Goal: Information Seeking & Learning: Check status

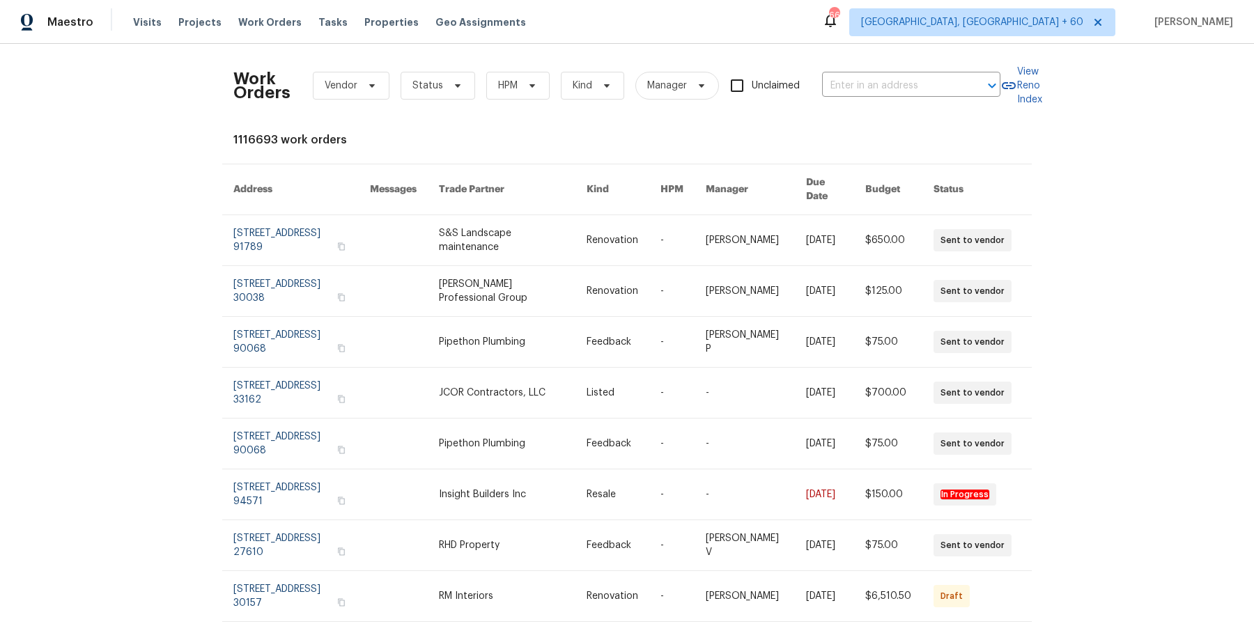
click at [929, 99] on div "Work Orders Vendor Status HPM Kind Manager Unclaimed ​" at bounding box center [616, 85] width 767 height 61
click at [930, 83] on input "text" at bounding box center [891, 86] width 139 height 22
paste input "[STREET_ADDRESS]"
type input "[STREET_ADDRESS]"
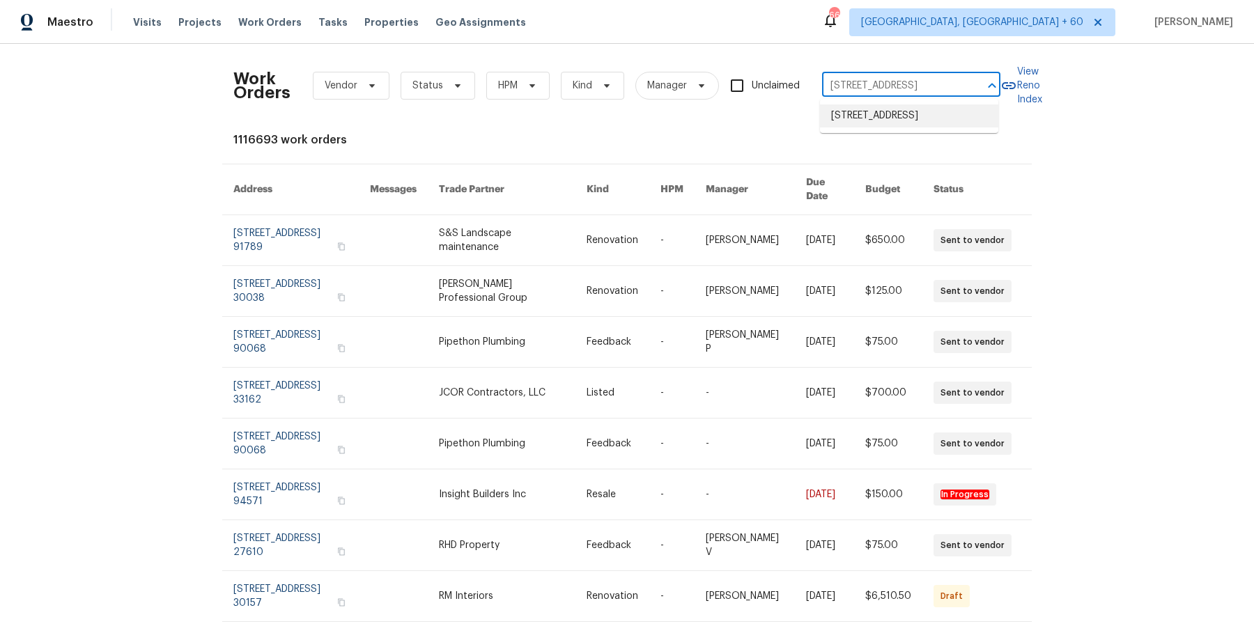
click at [879, 113] on li "[STREET_ADDRESS]" at bounding box center [909, 115] width 178 height 23
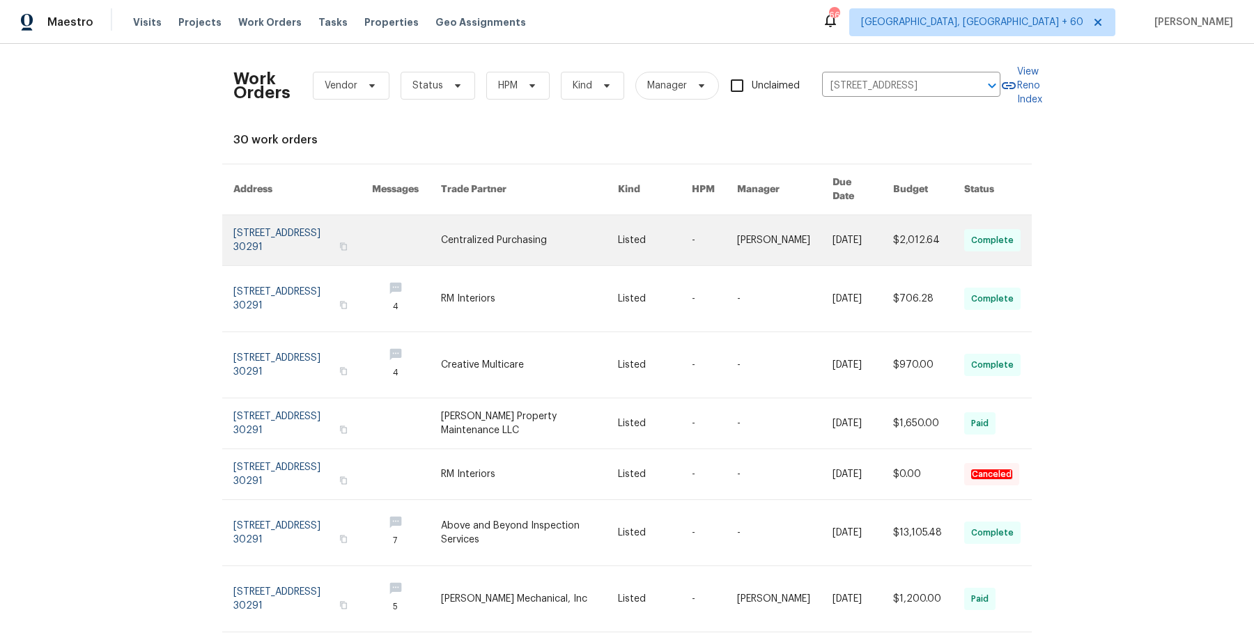
click at [821, 240] on td "[DATE]" at bounding box center [851, 240] width 61 height 51
click at [737, 235] on td "[PERSON_NAME]" at bounding box center [773, 240] width 95 height 51
click at [704, 216] on link at bounding box center [714, 240] width 45 height 50
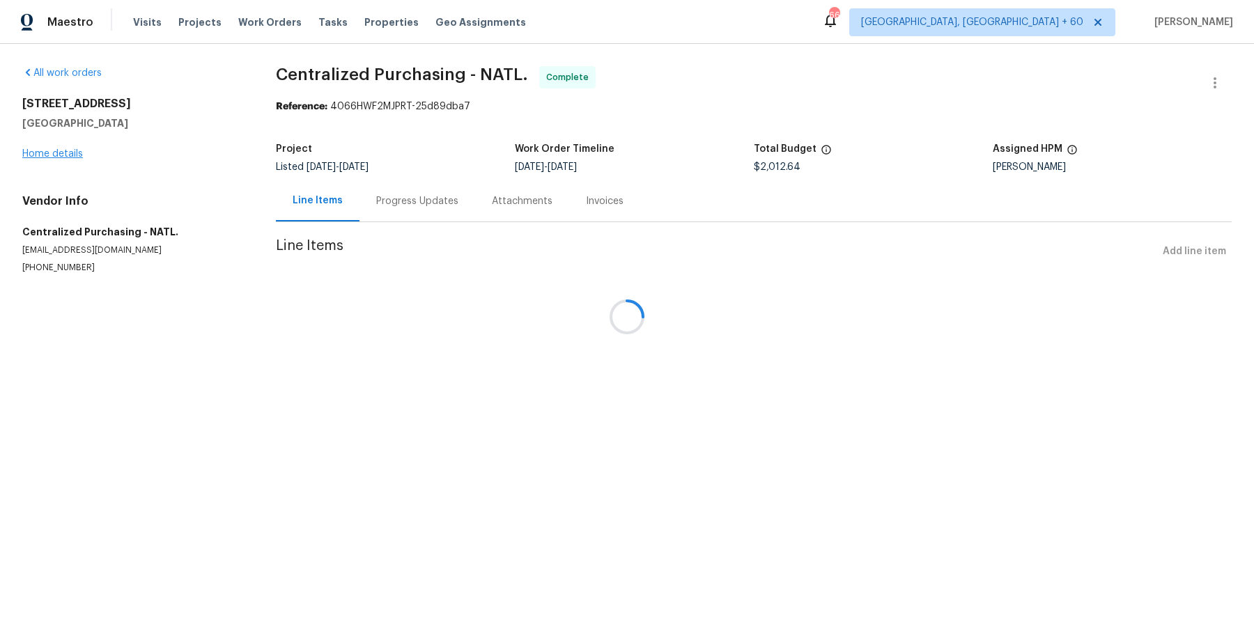
click at [75, 158] on div "[STREET_ADDRESS] Home details" at bounding box center [132, 129] width 220 height 64
click at [75, 158] on link "Home details" at bounding box center [52, 154] width 61 height 10
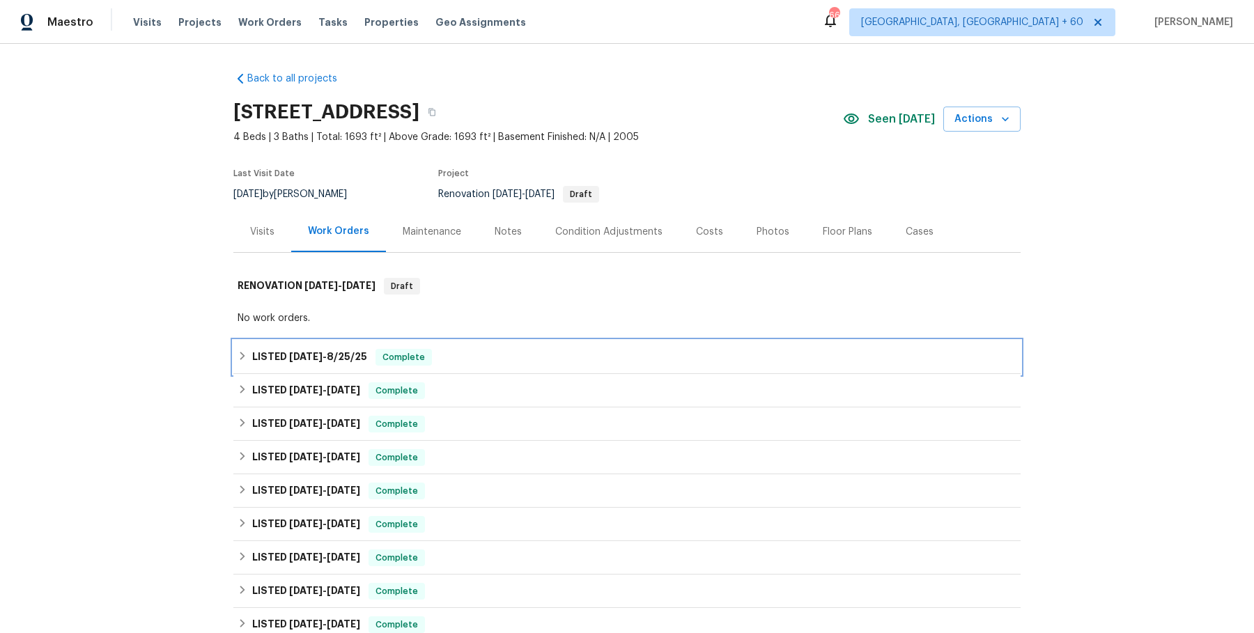
click at [421, 357] on span "Complete" at bounding box center [404, 357] width 54 height 14
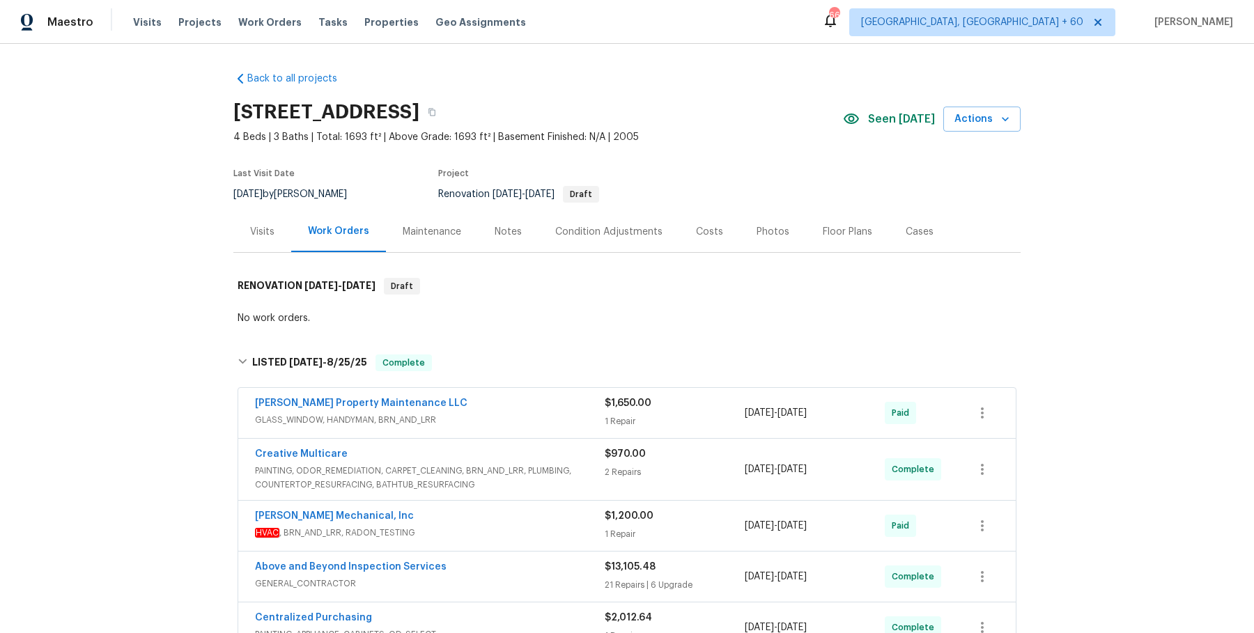
click at [442, 426] on span "GLASS_WINDOW, HANDYMAN, BRN_AND_LRR" at bounding box center [430, 420] width 350 height 14
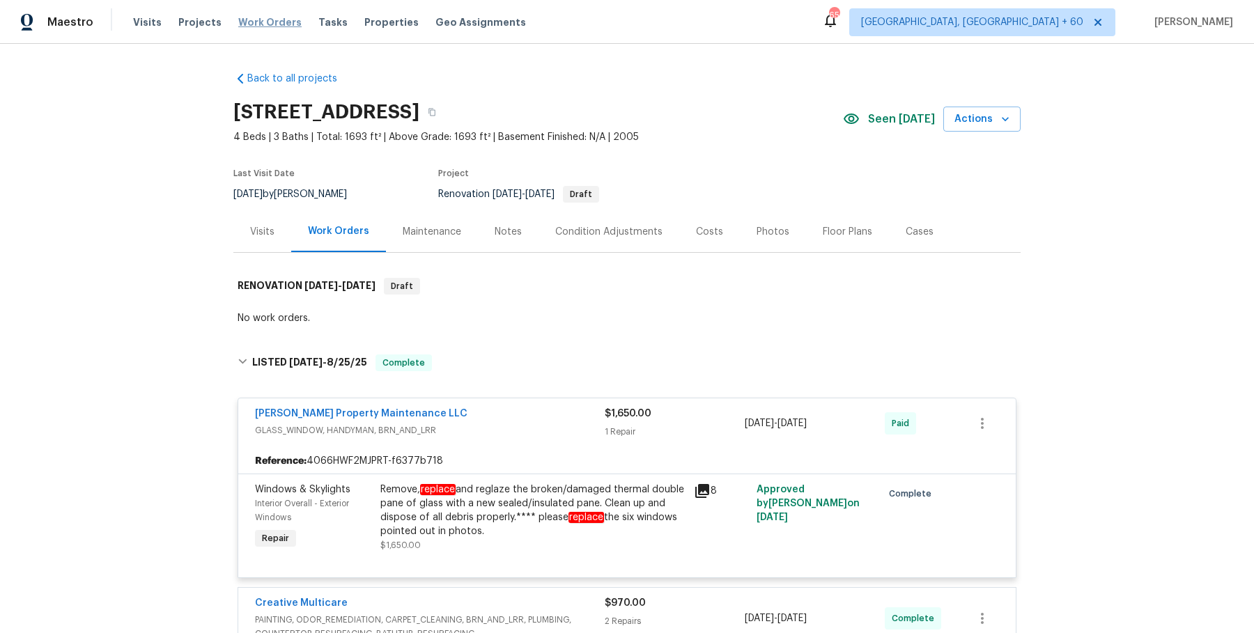
click at [254, 25] on span "Work Orders" at bounding box center [269, 22] width 63 height 14
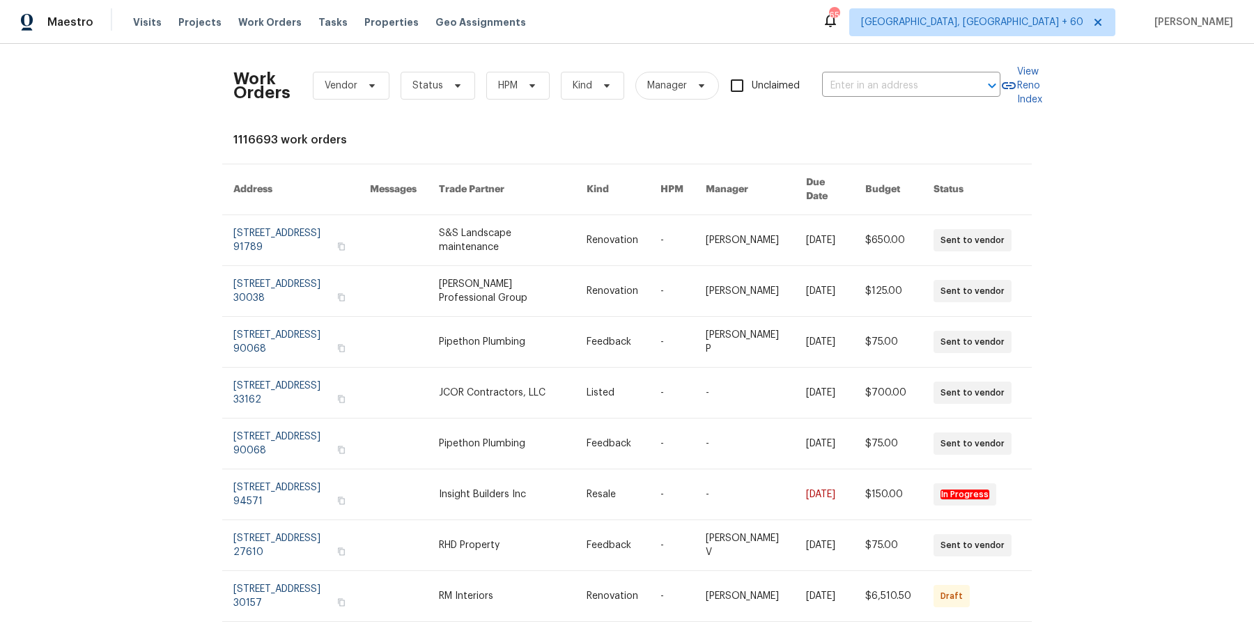
click at [885, 71] on div "Work Orders Vendor Status HPM Kind Manager Unclaimed ​" at bounding box center [616, 85] width 767 height 61
click at [883, 80] on input "text" at bounding box center [891, 86] width 139 height 22
paste input "[STREET_ADDRESS][PERSON_NAME]"
drag, startPoint x: 872, startPoint y: 83, endPoint x: 1053, endPoint y: 83, distance: 180.4
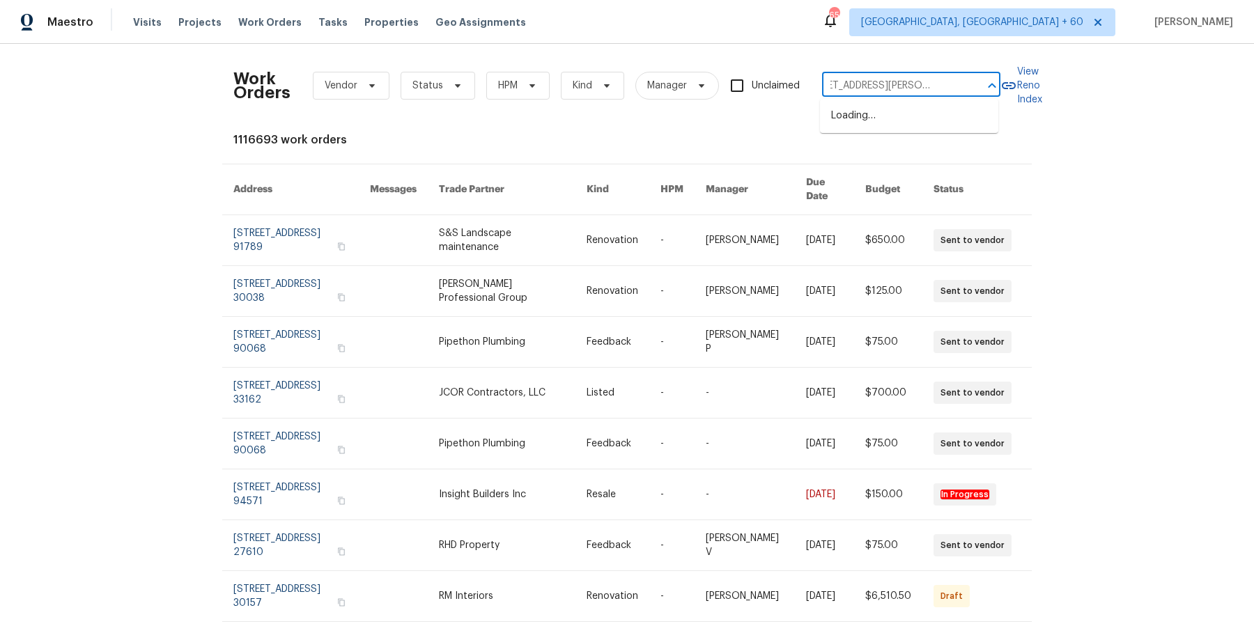
click at [1053, 83] on div "Work Orders Vendor Status HPM Kind Manager Unclaimed [STREET_ADDRESS][PERSON_NA…" at bounding box center [627, 338] width 1254 height 589
type input "[STREET_ADDRESS]"
click at [947, 121] on li "[STREET_ADDRESS]" at bounding box center [909, 115] width 178 height 23
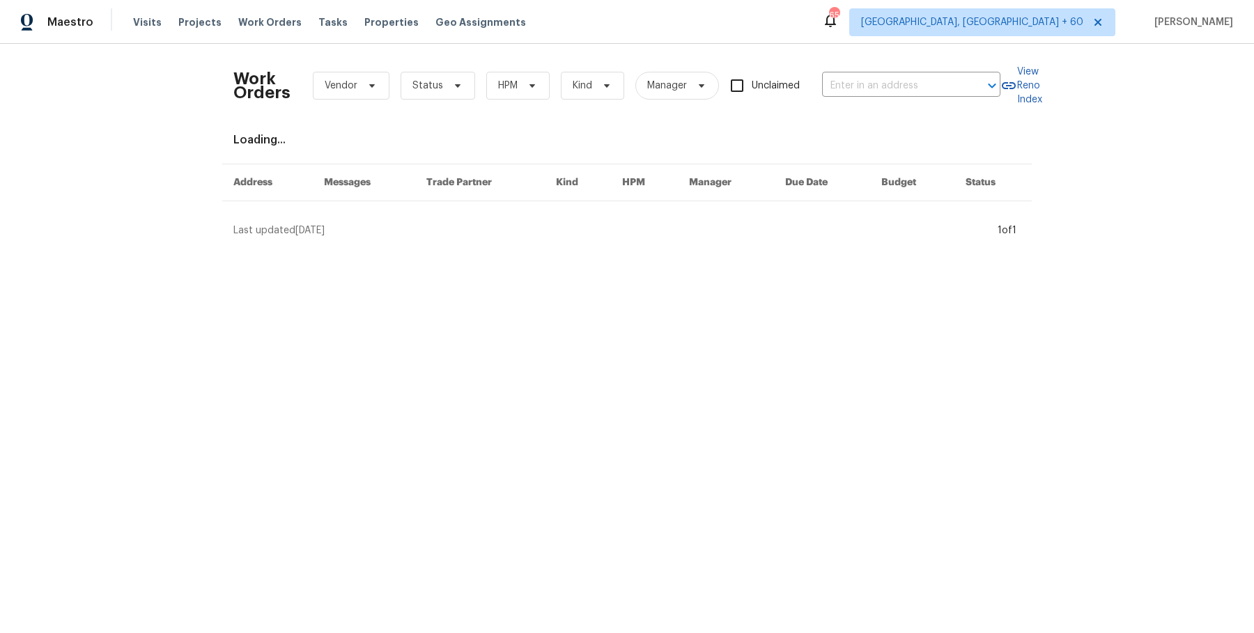
type input "[STREET_ADDRESS]"
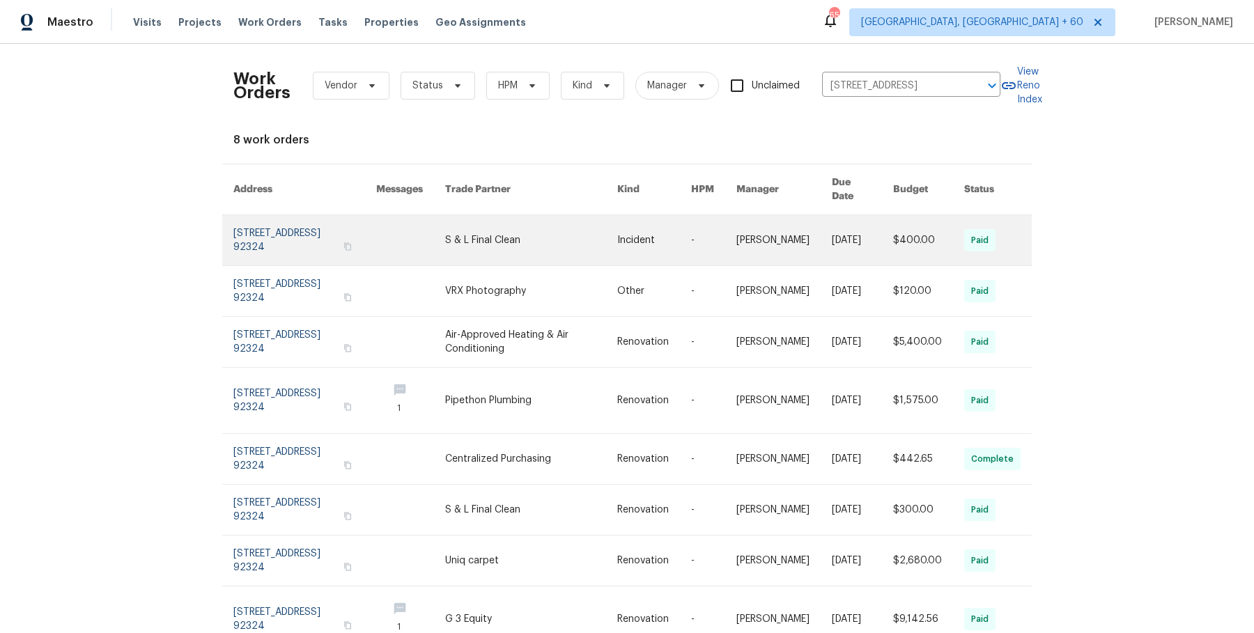
click at [878, 220] on link at bounding box center [862, 240] width 61 height 50
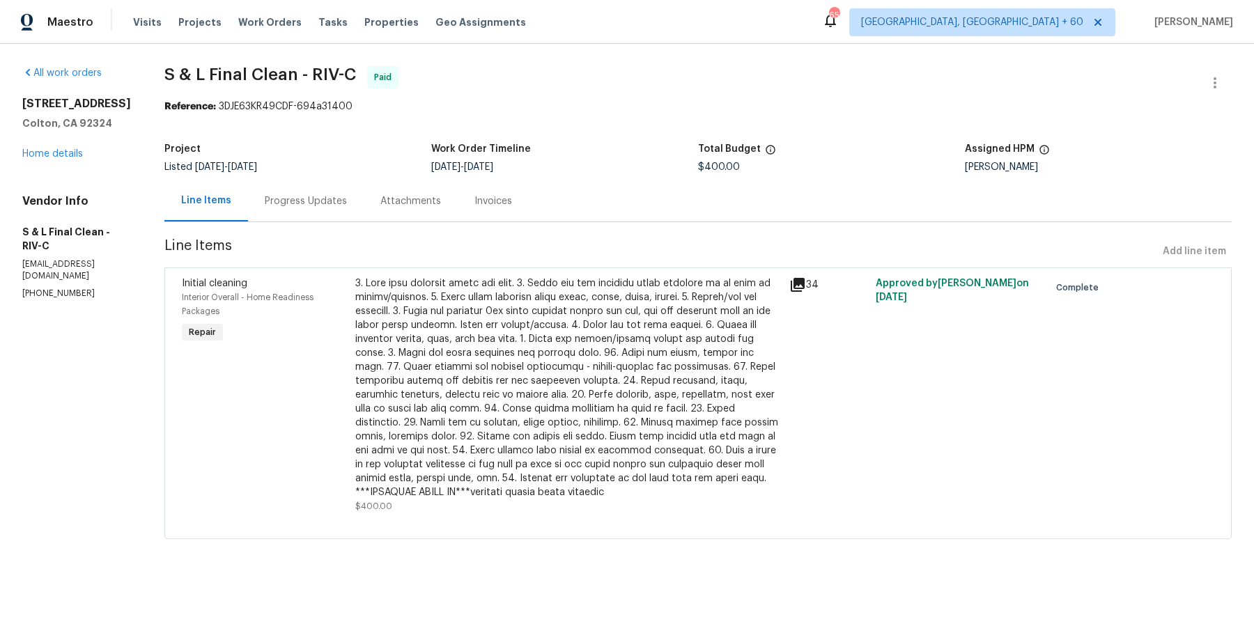
click at [55, 130] on h5 "Colton, CA 92324" at bounding box center [76, 123] width 109 height 14
click at [54, 159] on link "Home details" at bounding box center [52, 154] width 61 height 10
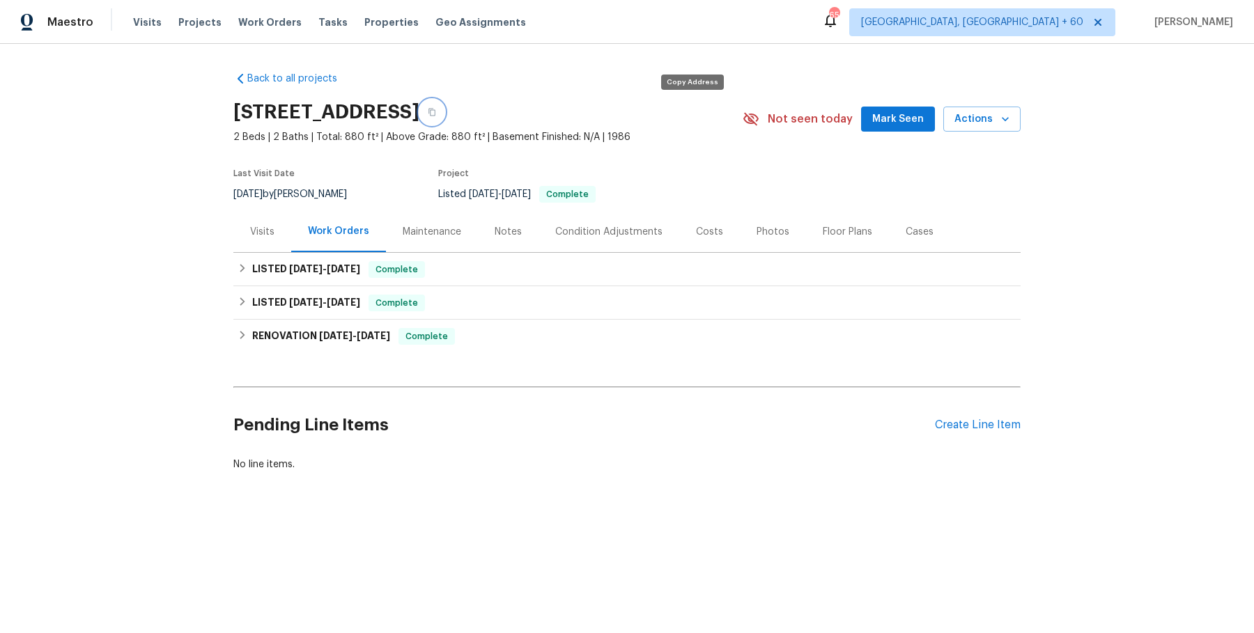
click at [436, 111] on icon "button" at bounding box center [432, 112] width 8 height 8
click at [352, 266] on span "[DATE]" at bounding box center [343, 269] width 33 height 10
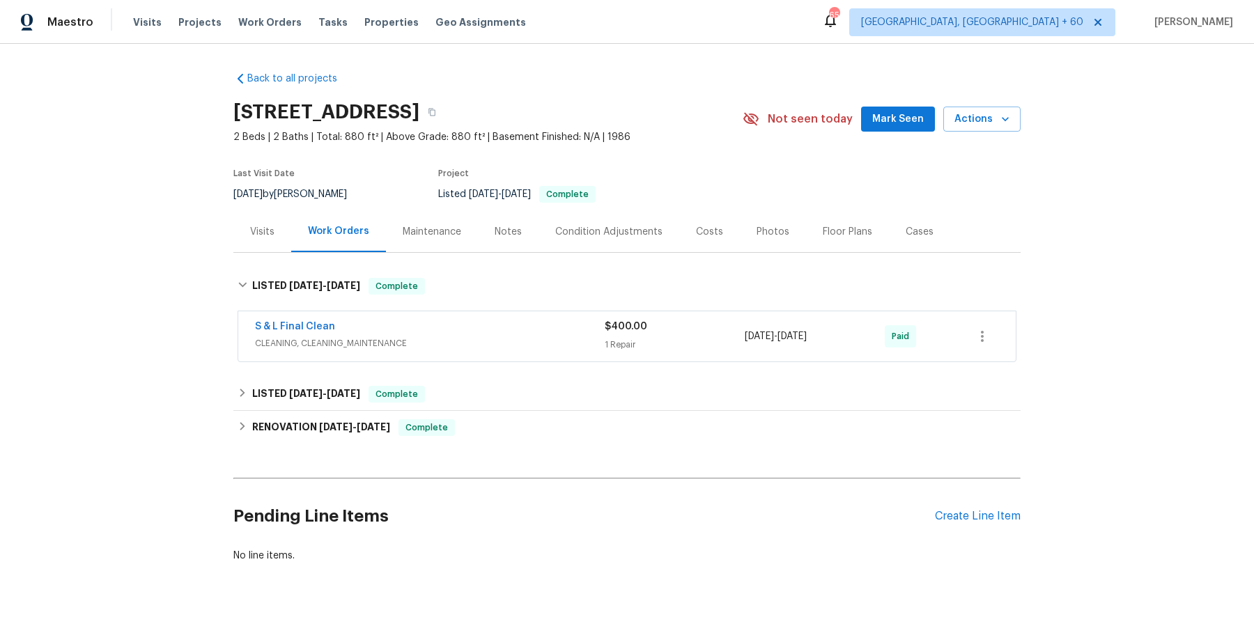
click at [444, 342] on span "CLEANING, CLEANING_MAINTENANCE" at bounding box center [430, 343] width 350 height 14
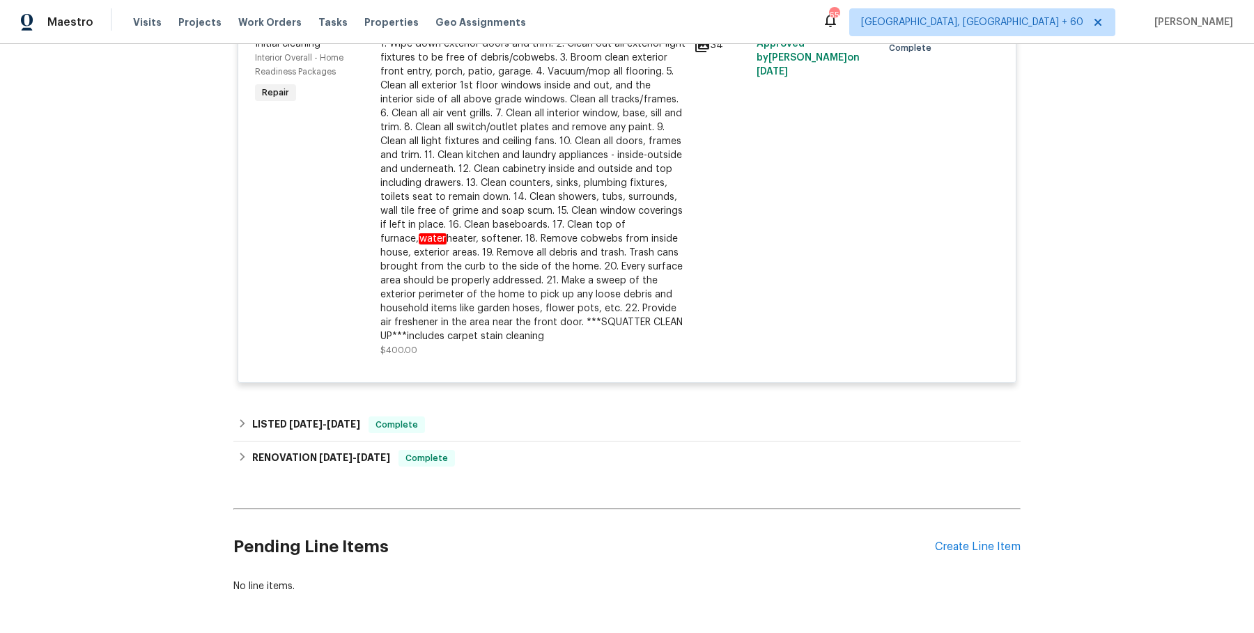
scroll to position [367, 0]
click at [477, 437] on div "LISTED [DATE] - [DATE] Complete" at bounding box center [626, 426] width 787 height 33
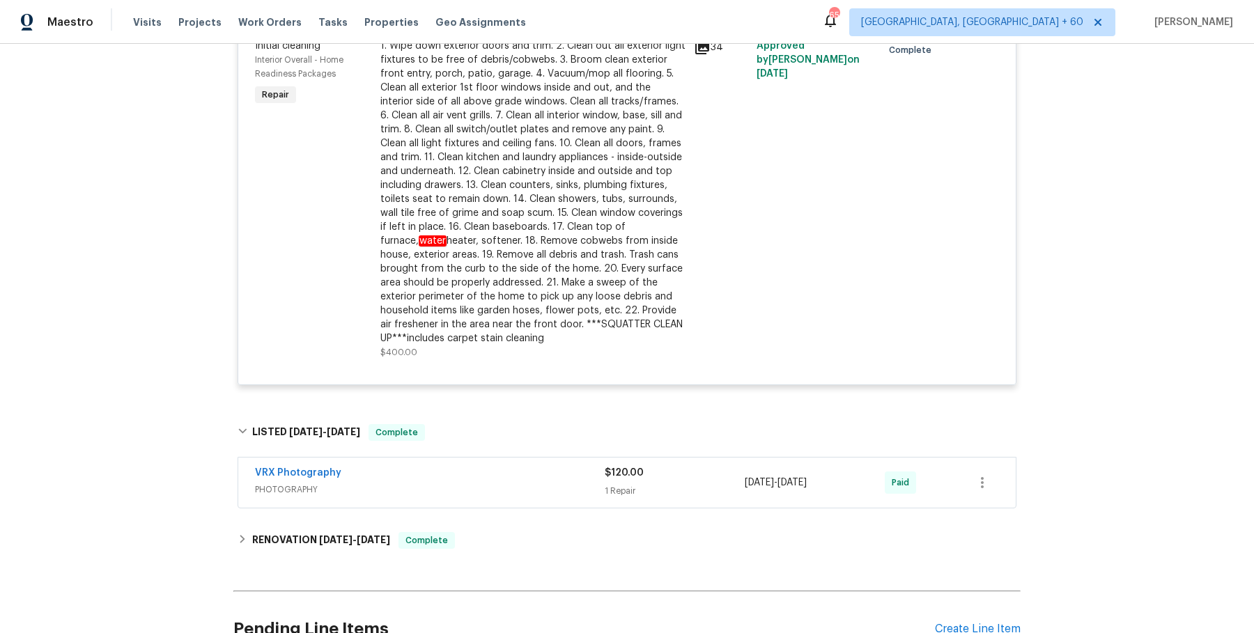
click at [491, 488] on span "PHOTOGRAPHY" at bounding box center [430, 490] width 350 height 14
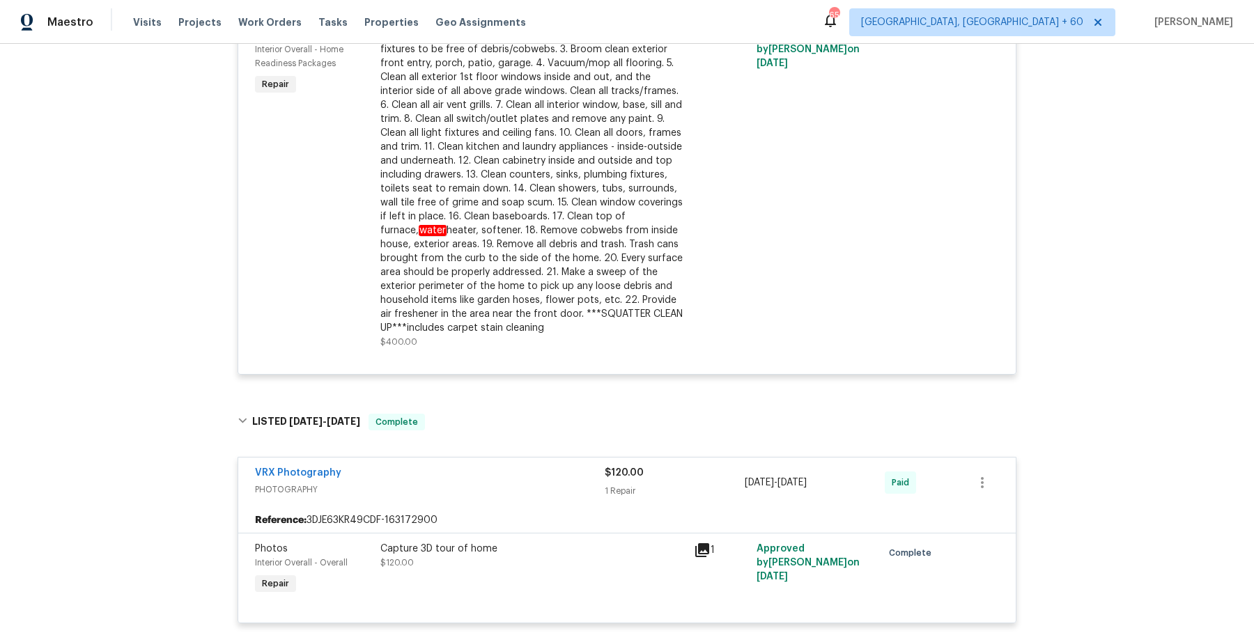
scroll to position [524, 0]
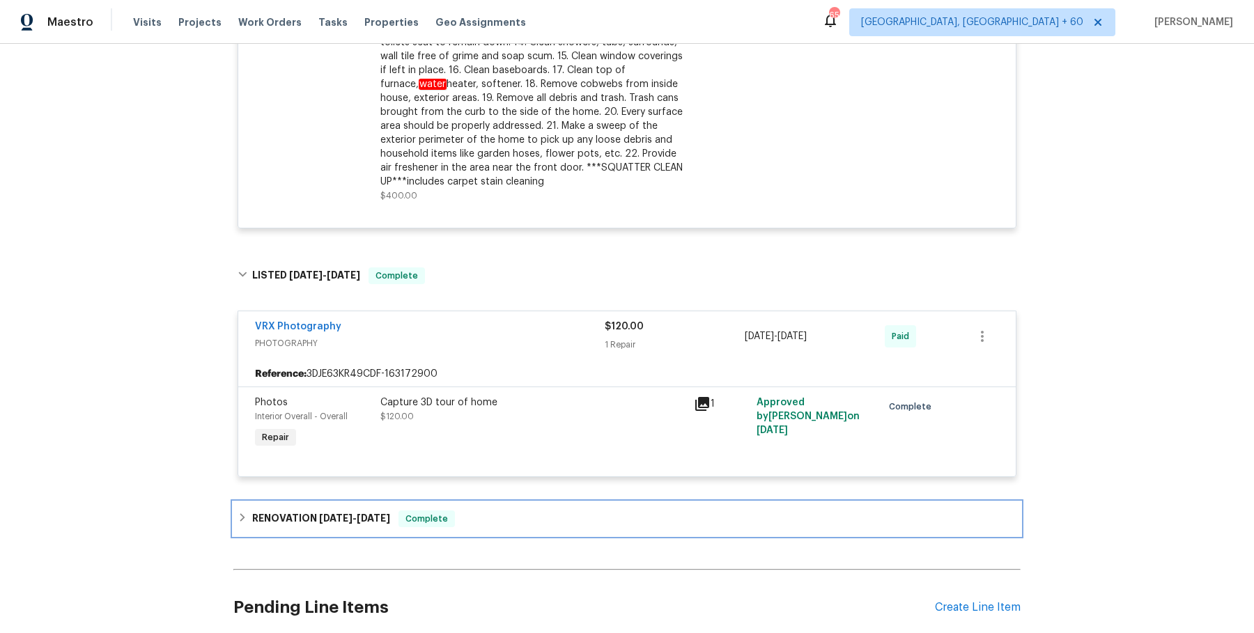
click at [479, 511] on div "RENOVATION [DATE] - [DATE] Complete" at bounding box center [627, 519] width 779 height 17
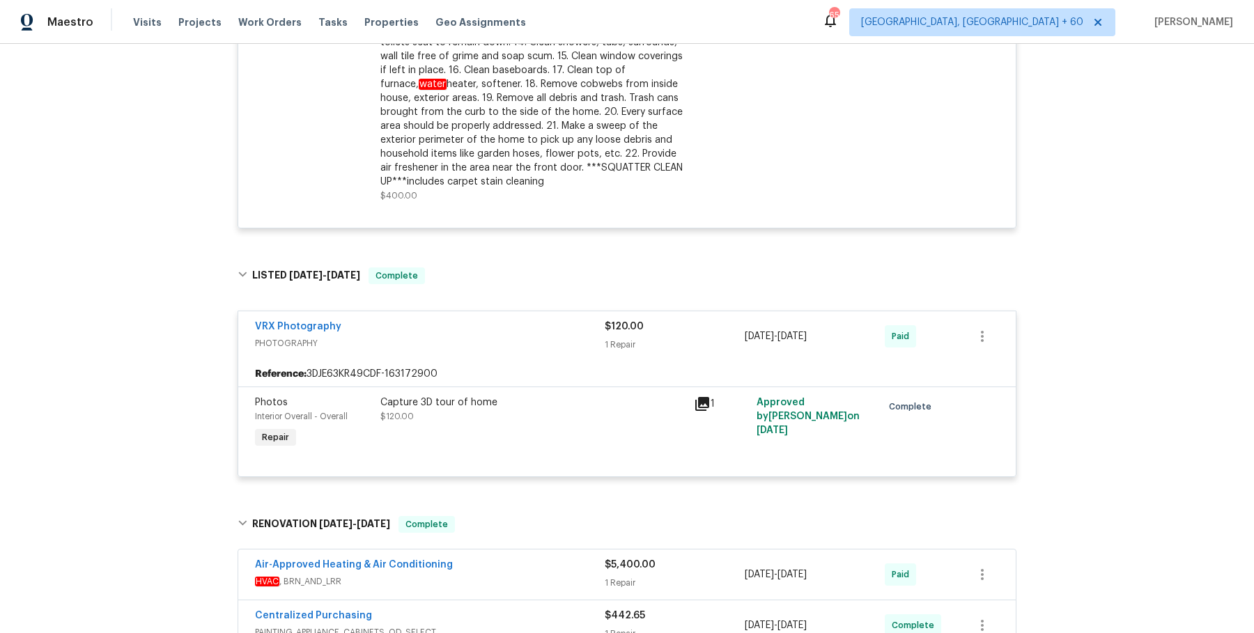
click at [492, 562] on div "Air-Approved Heating & Air Conditioning" at bounding box center [430, 566] width 350 height 17
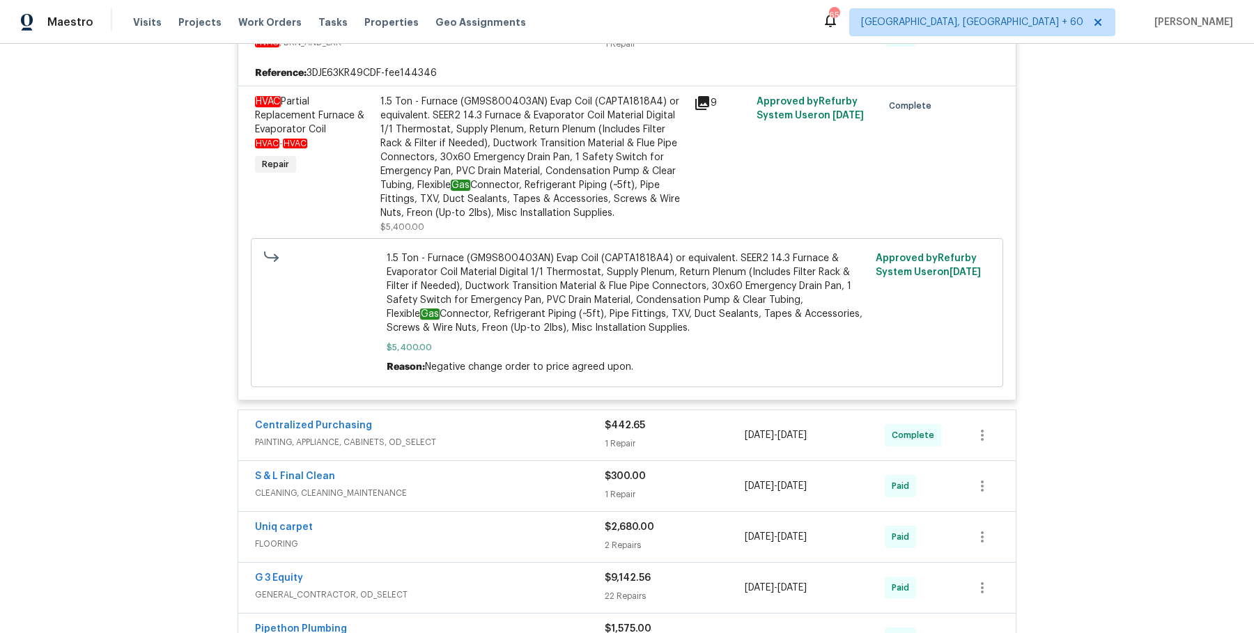
scroll to position [1074, 0]
click at [522, 435] on span "PAINTING, APPLIANCE, CABINETS, OD_SELECT" at bounding box center [430, 442] width 350 height 14
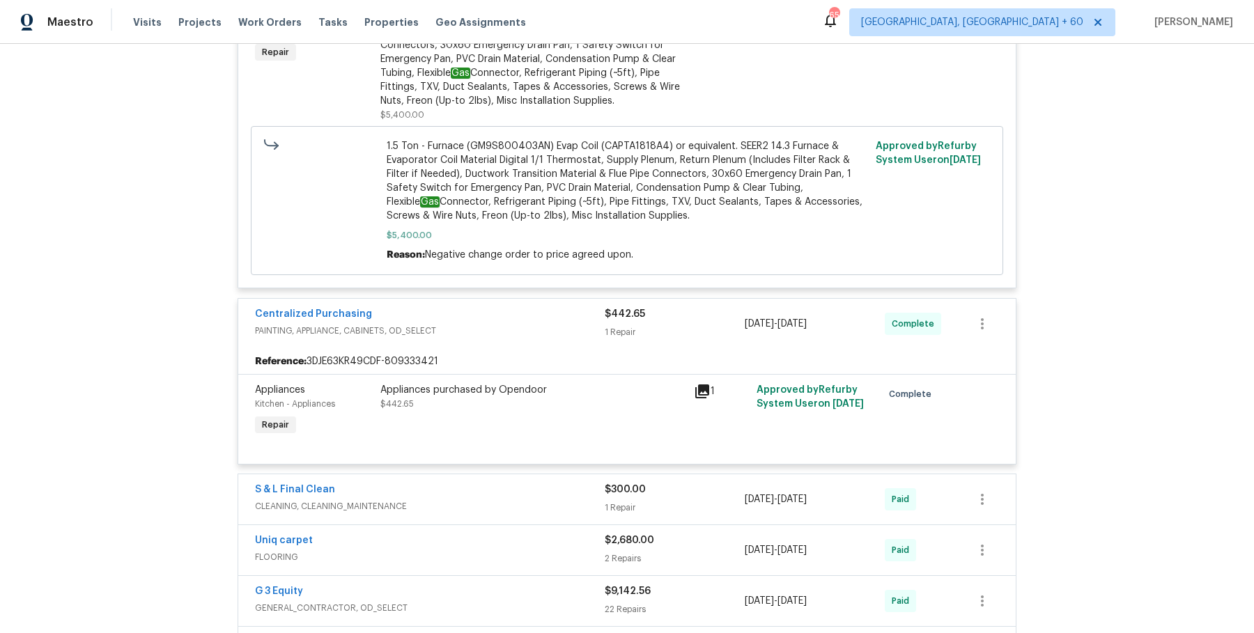
scroll to position [1216, 0]
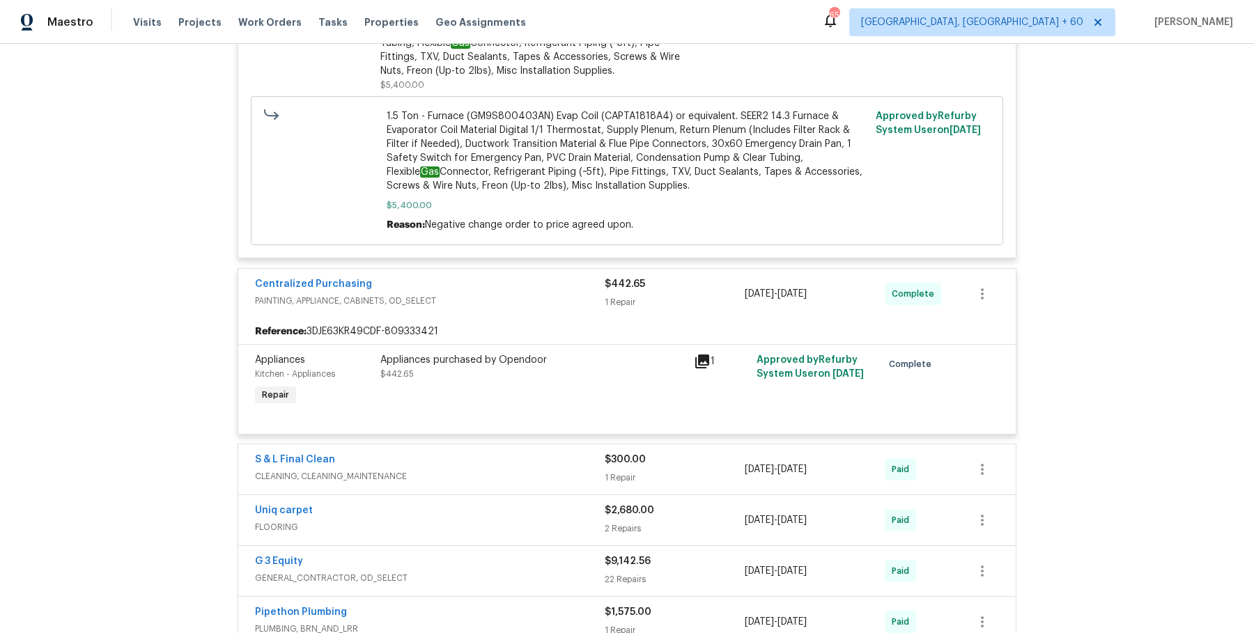
click at [490, 474] on span "CLEANING, CLEANING_MAINTENANCE" at bounding box center [430, 477] width 350 height 14
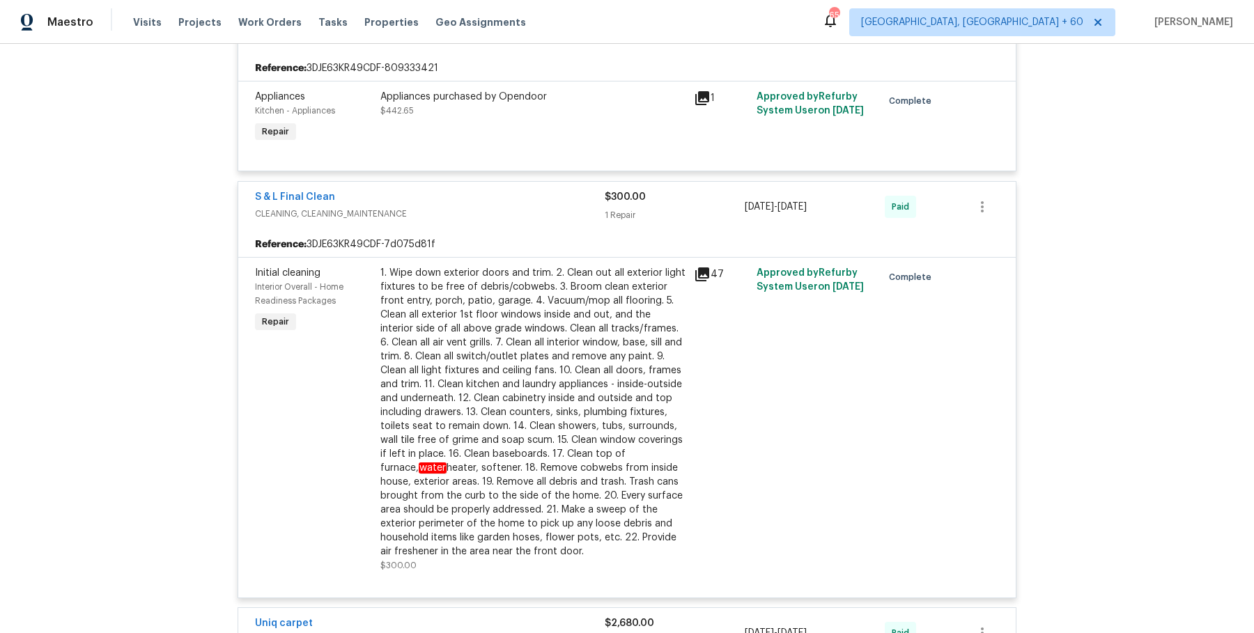
scroll to position [1819, 0]
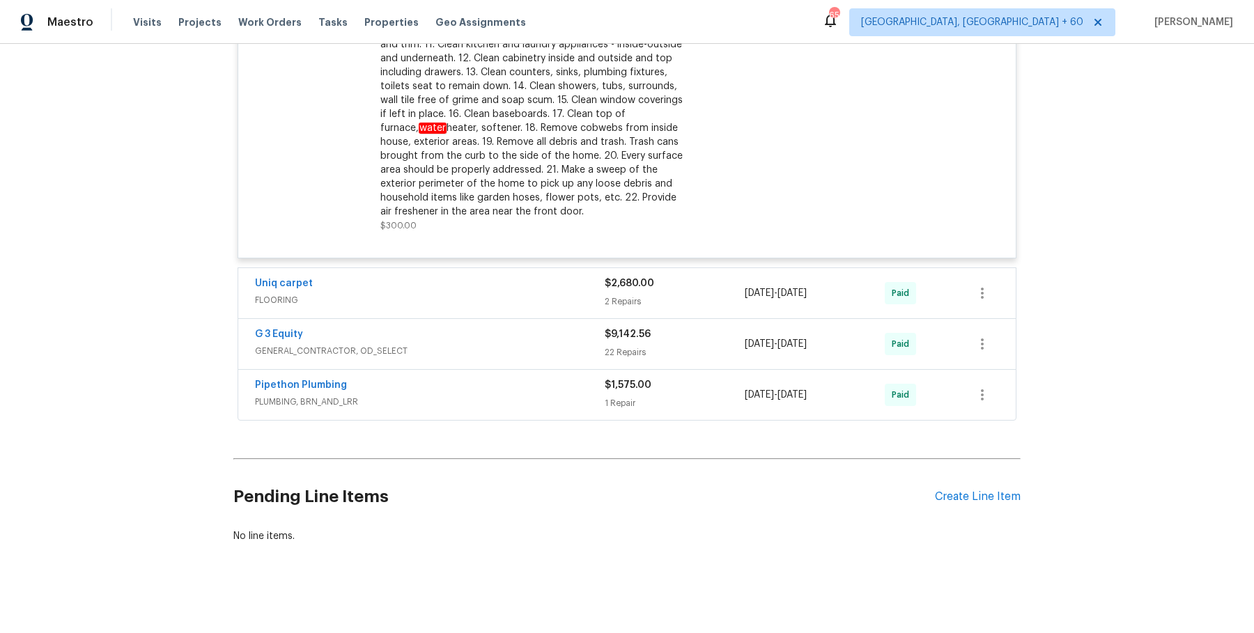
click at [511, 289] on div "Uniq carpet" at bounding box center [430, 285] width 350 height 17
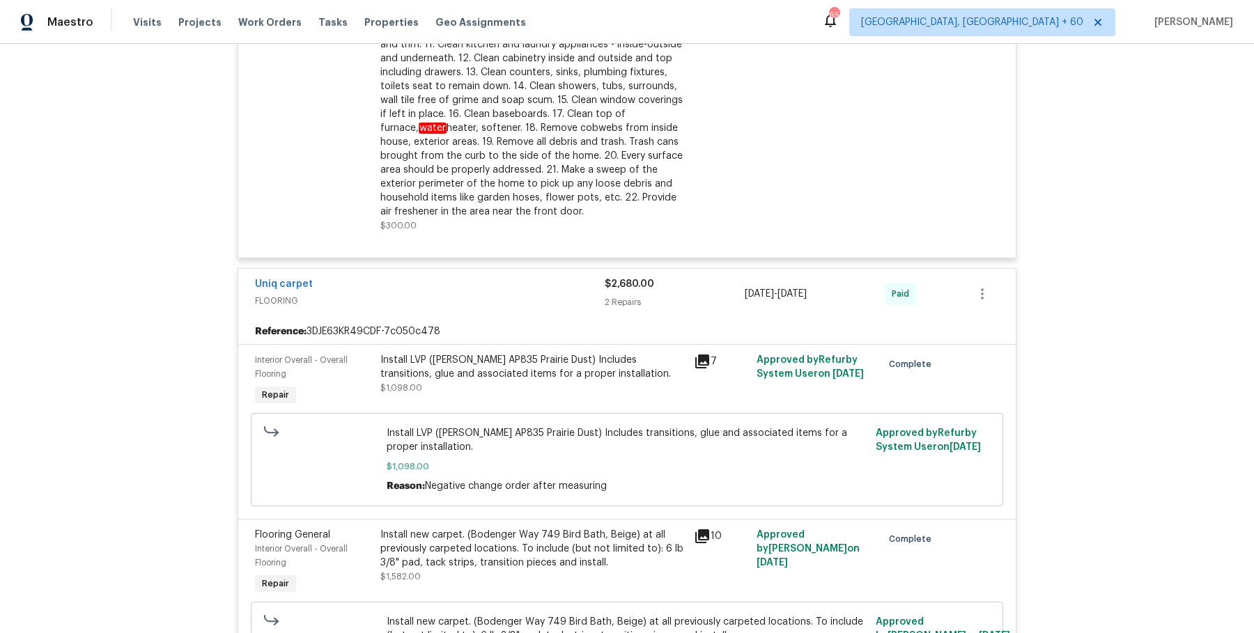
scroll to position [2219, 0]
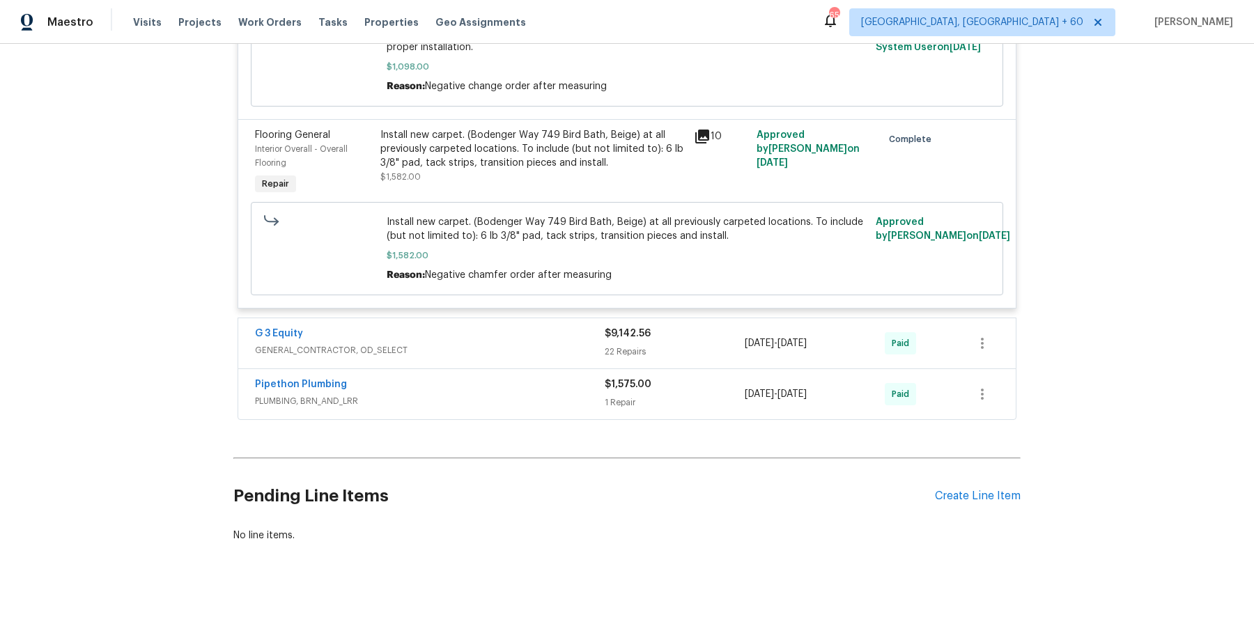
click at [503, 320] on div "G 3 Equity GENERAL_CONTRACTOR, OD_SELECT $9,142.56 22 Repairs [DATE] - [DATE] P…" at bounding box center [626, 343] width 777 height 50
click at [492, 355] on div "G 3 Equity GENERAL_CONTRACTOR, OD_SELECT" at bounding box center [430, 343] width 350 height 33
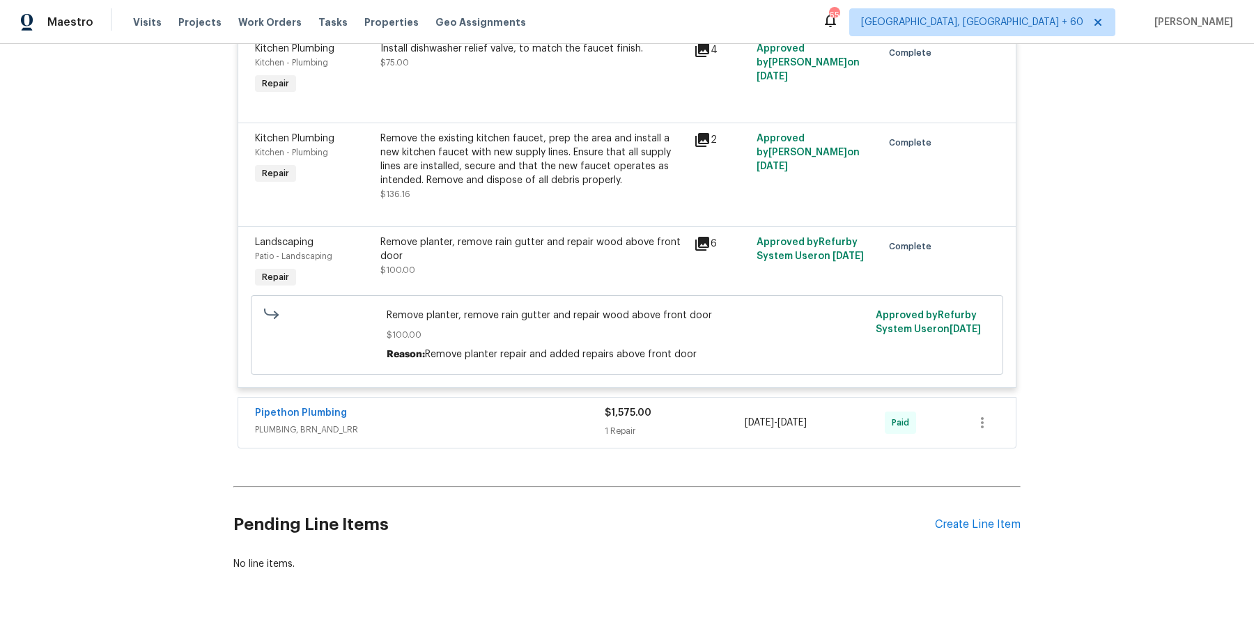
scroll to position [5093, 0]
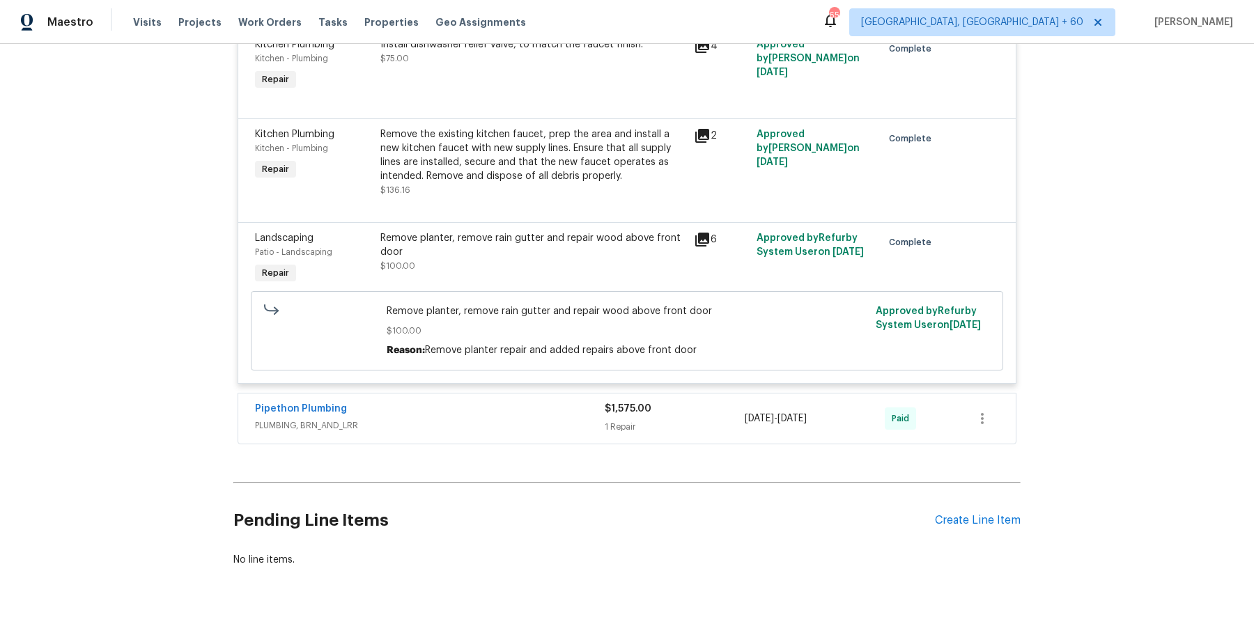
click at [510, 419] on span "PLUMBING, BRN_AND_LRR" at bounding box center [430, 426] width 350 height 14
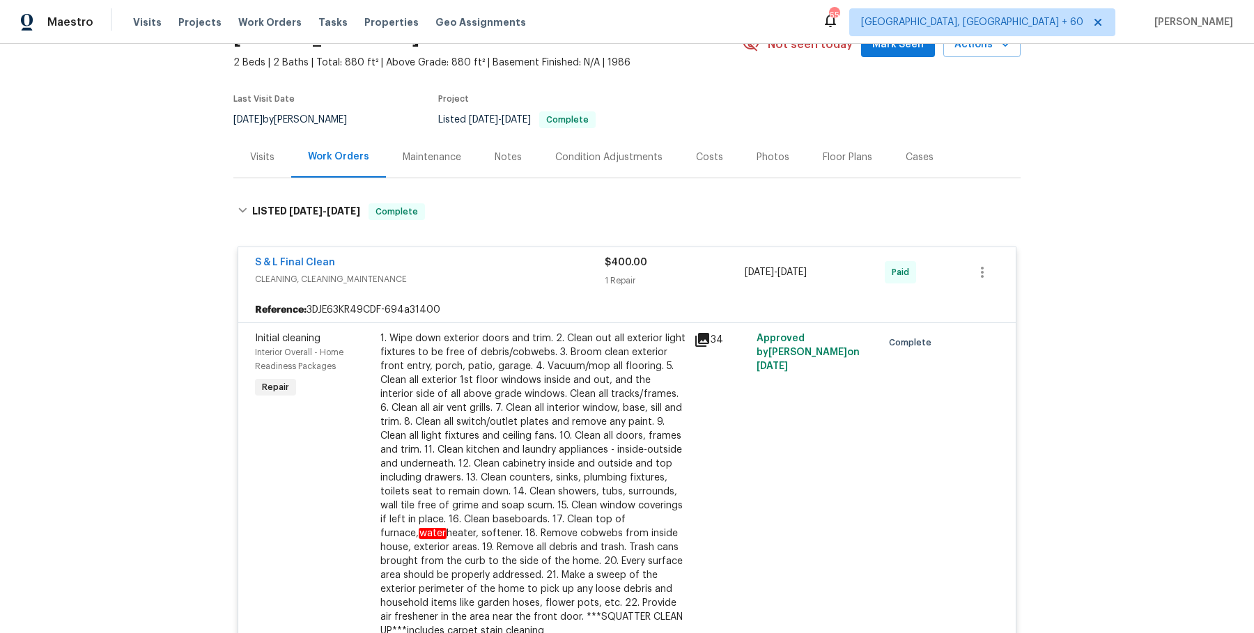
scroll to position [0, 0]
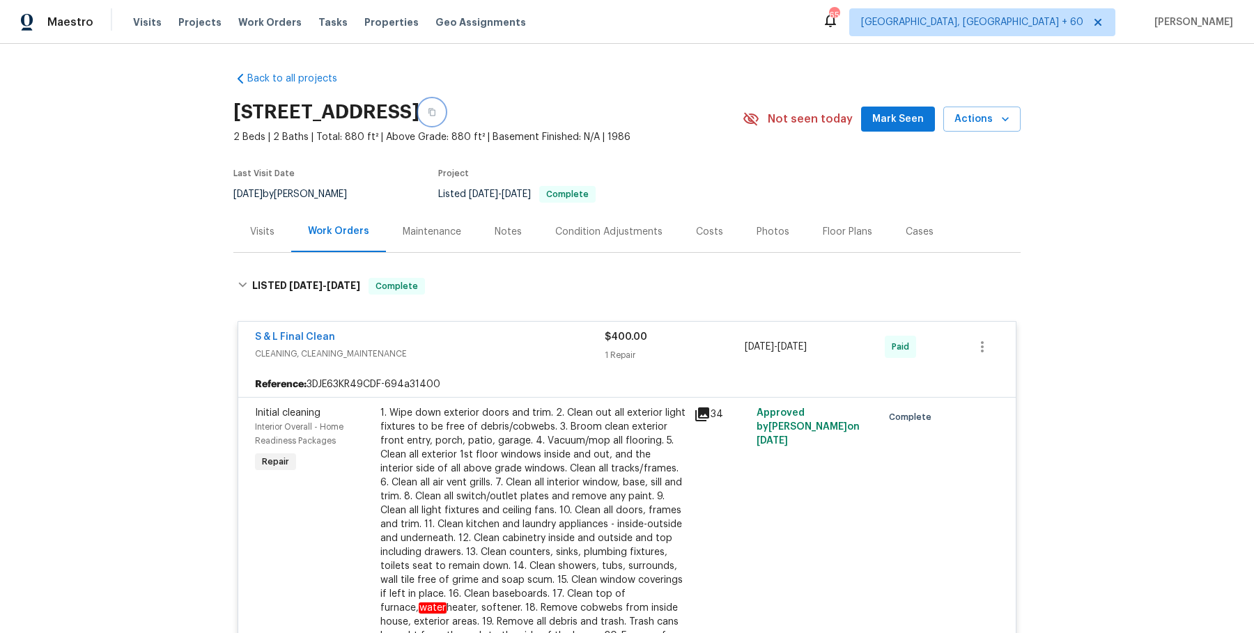
click at [435, 109] on icon "button" at bounding box center [431, 113] width 7 height 8
click at [436, 112] on icon "button" at bounding box center [432, 112] width 8 height 8
click at [280, 19] on span "Work Orders" at bounding box center [269, 22] width 63 height 14
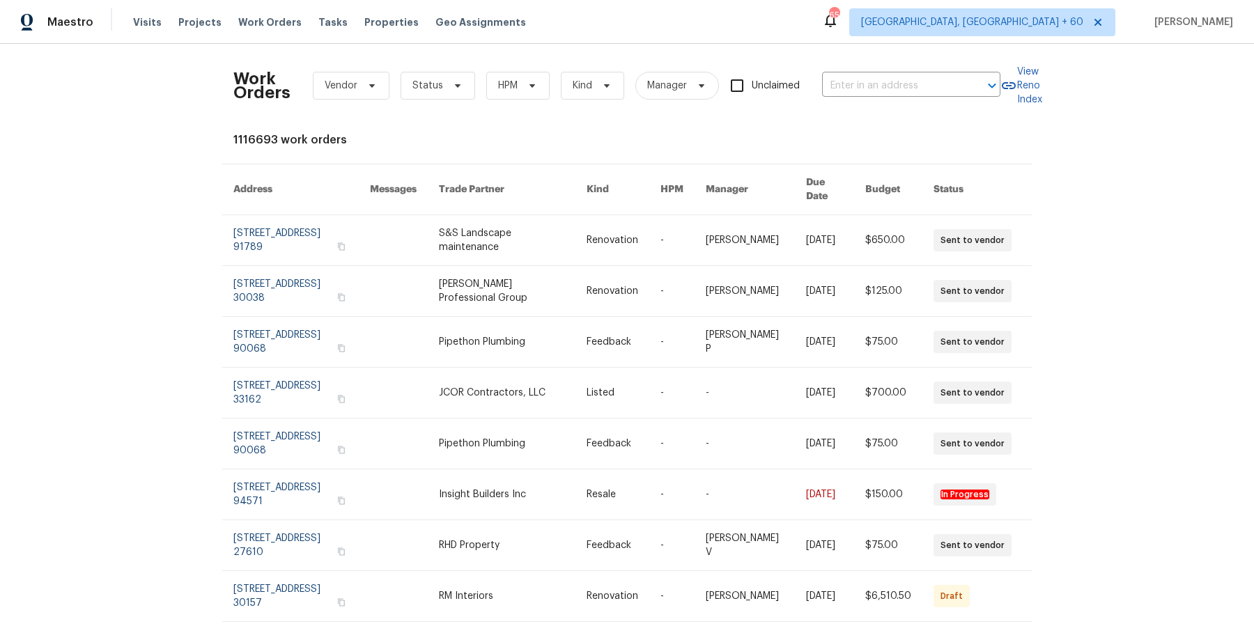
click at [931, 70] on div "Work Orders Vendor Status HPM Kind Manager Unclaimed ​" at bounding box center [616, 85] width 767 height 61
click at [922, 92] on input "text" at bounding box center [891, 86] width 139 height 22
paste input "[STREET_ADDRESS]"
type input "[STREET_ADDRESS]"
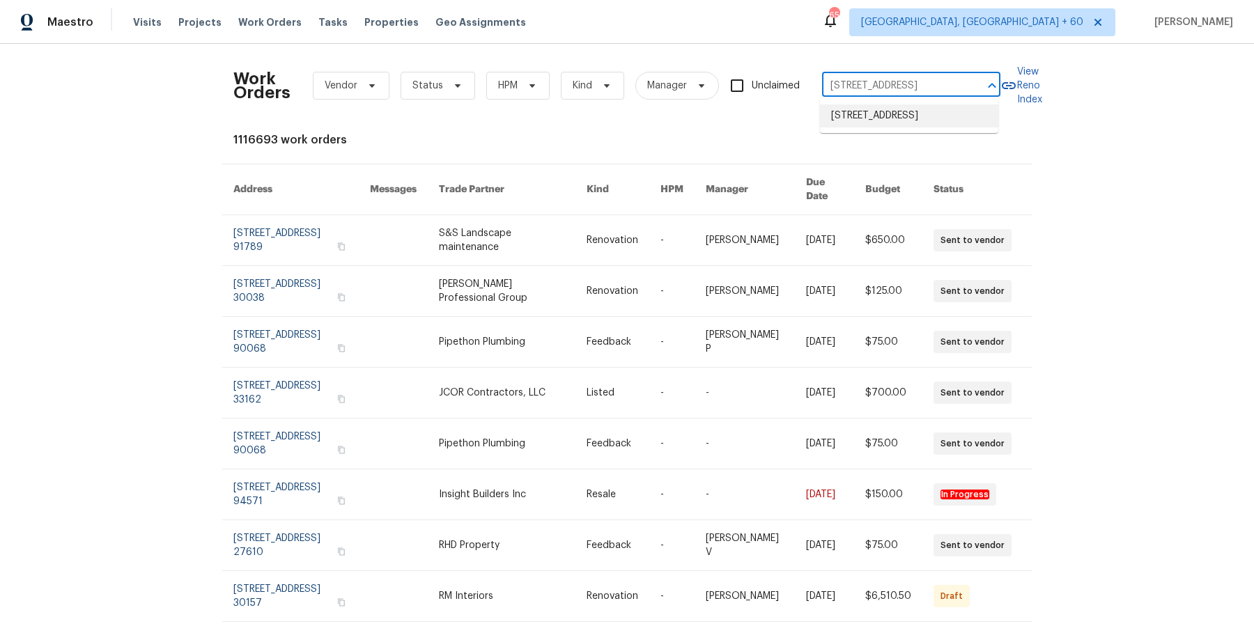
click at [906, 118] on li "[STREET_ADDRESS]" at bounding box center [909, 115] width 178 height 23
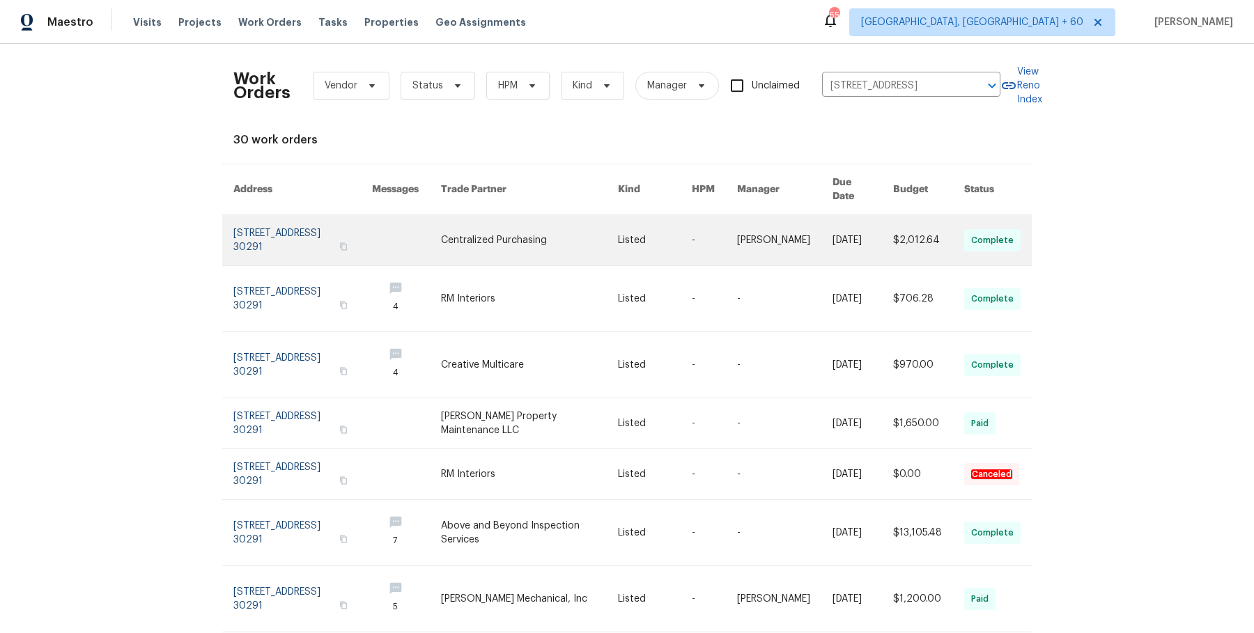
click at [796, 219] on link at bounding box center [784, 240] width 95 height 50
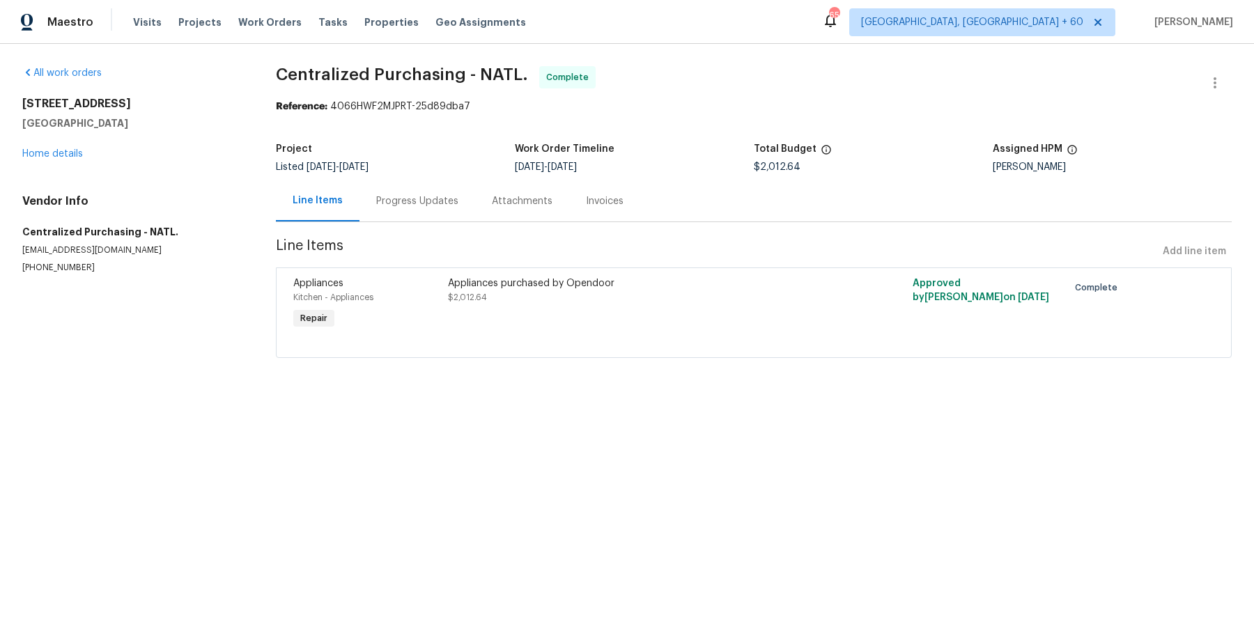
click at [42, 146] on div "[STREET_ADDRESS] Home details" at bounding box center [132, 129] width 220 height 64
click at [42, 149] on link "Home details" at bounding box center [52, 154] width 61 height 10
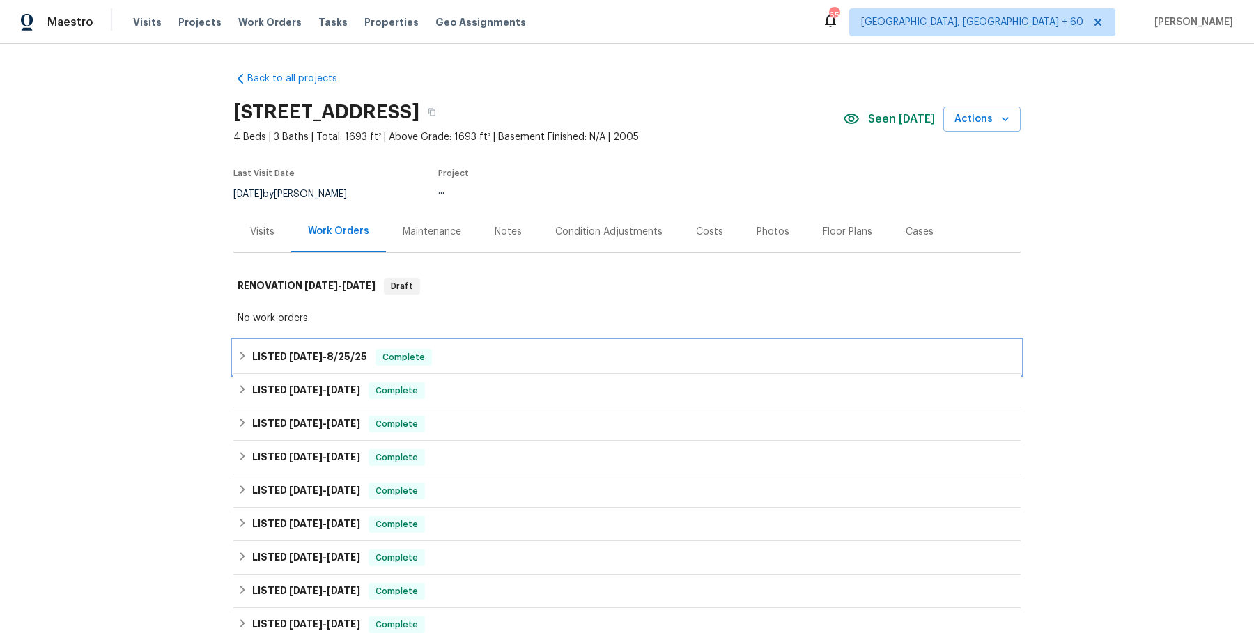
click at [458, 366] on div "LISTED [DATE] - [DATE] Complete" at bounding box center [626, 357] width 787 height 33
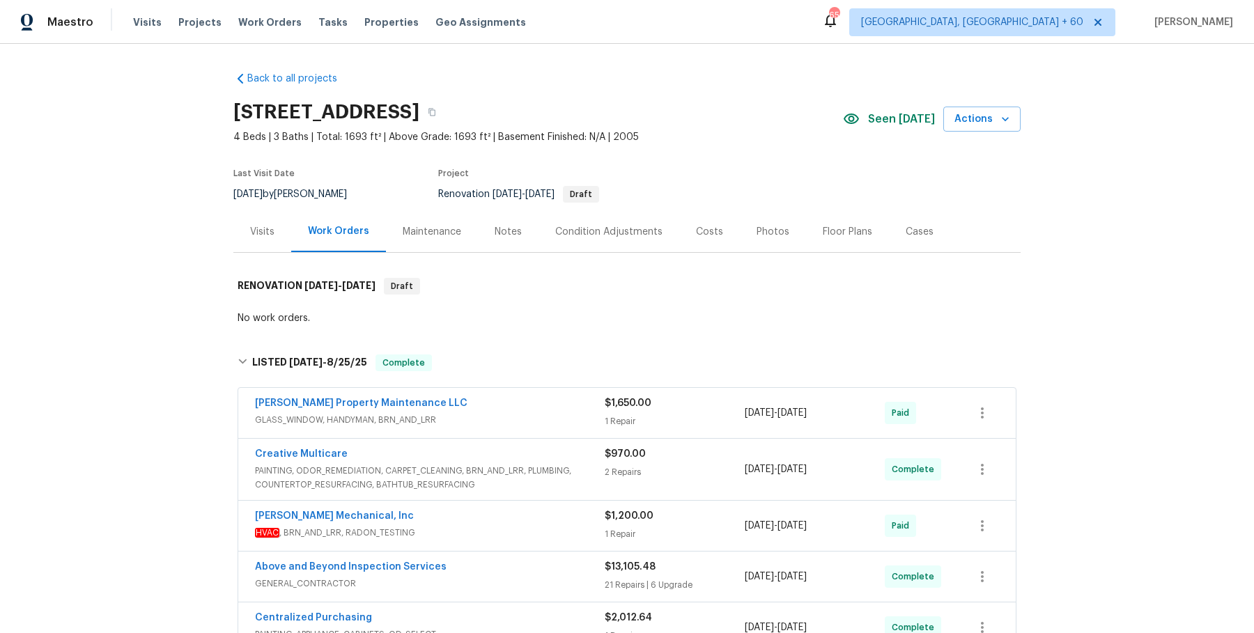
click at [460, 409] on div "[PERSON_NAME] Property Maintenance LLC" at bounding box center [430, 404] width 350 height 17
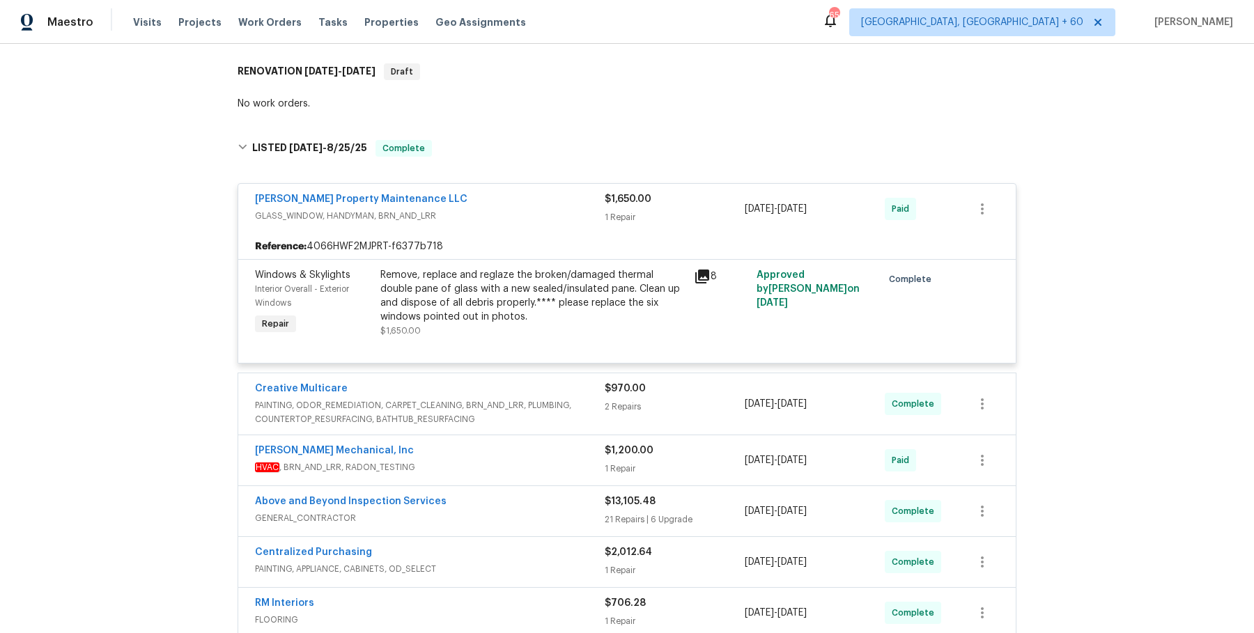
scroll to position [217, 0]
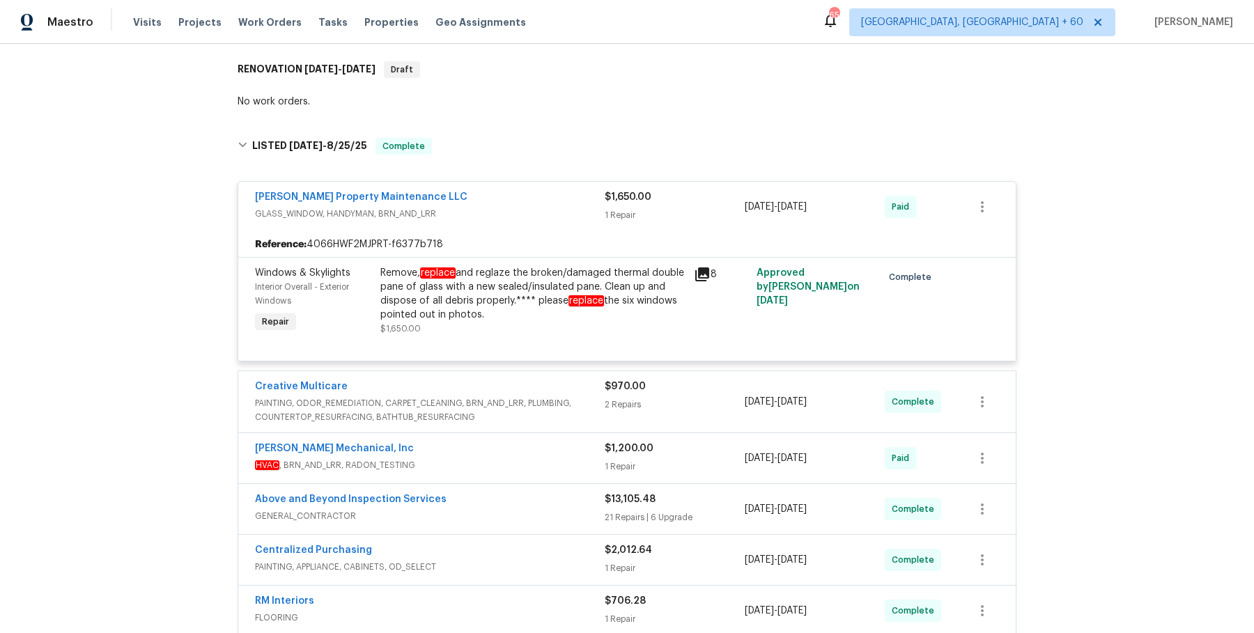
click at [513, 416] on span "PAINTING, ODOR_REMEDIATION, CARPET_CLEANING, BRN_AND_LRR, PLUMBING, COUNTERTOP_…" at bounding box center [430, 410] width 350 height 28
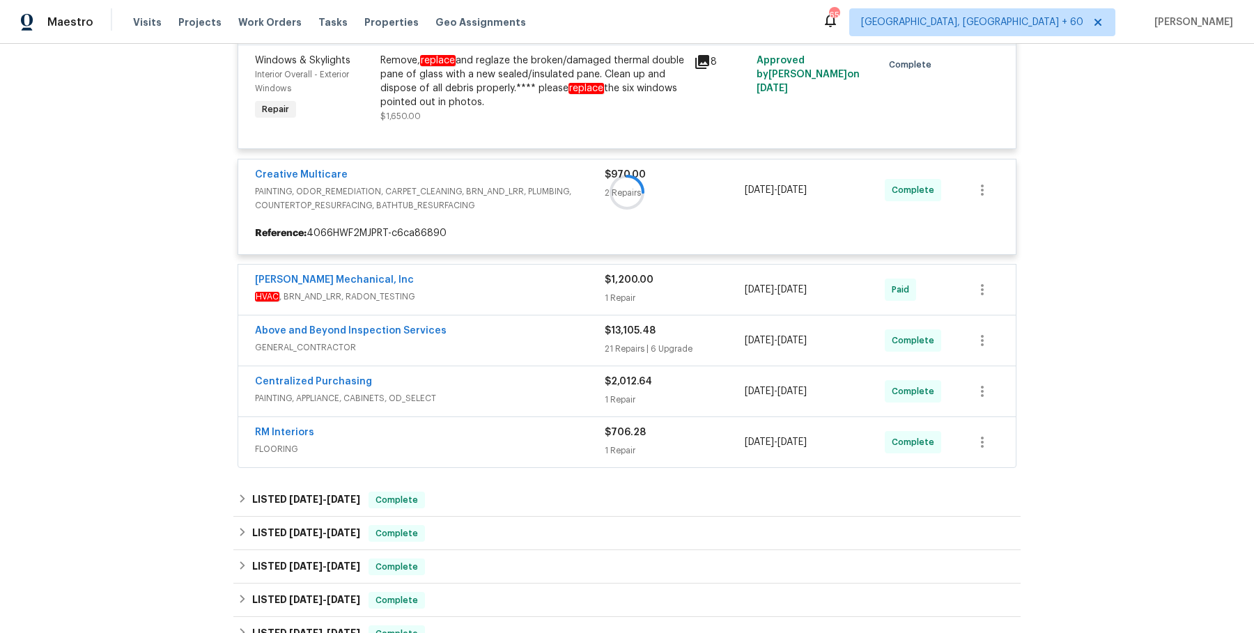
click at [513, 416] on div at bounding box center [626, 192] width 787 height 561
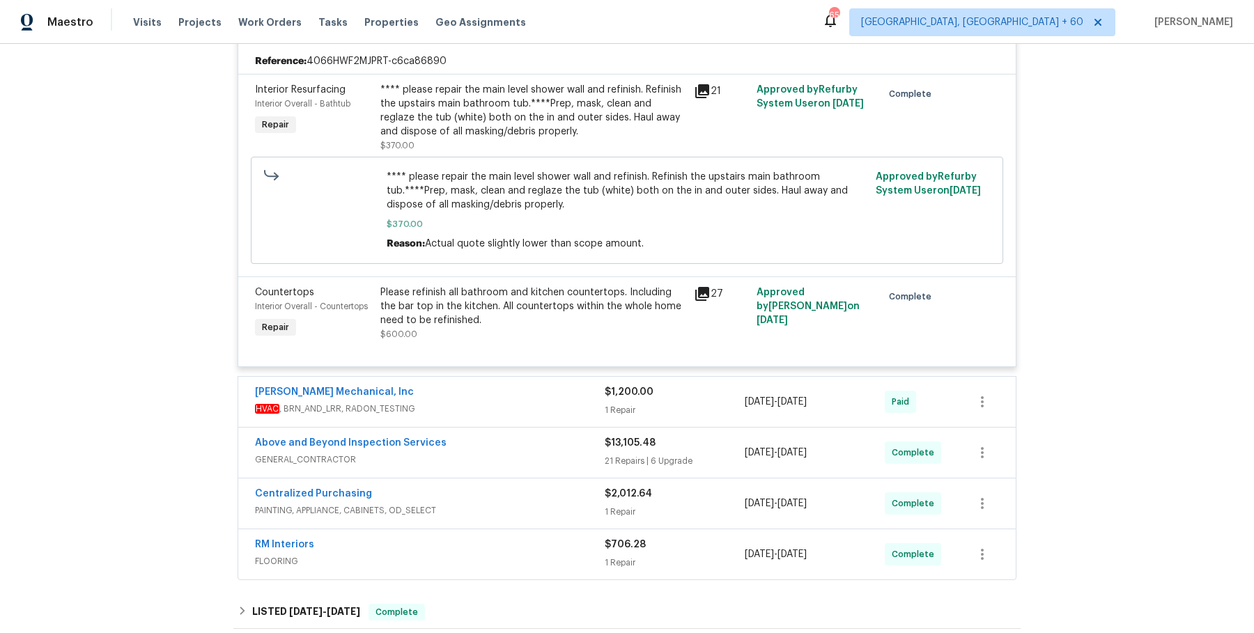
scroll to position [604, 0]
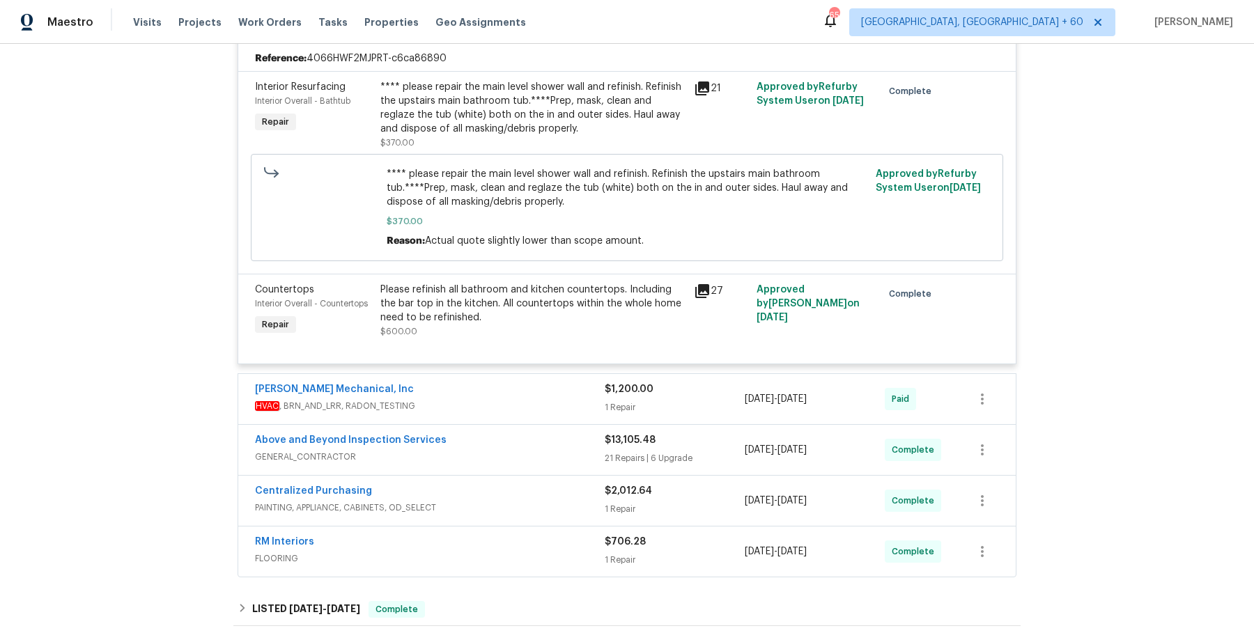
click at [498, 396] on div "[PERSON_NAME] Mechanical, Inc" at bounding box center [430, 390] width 350 height 17
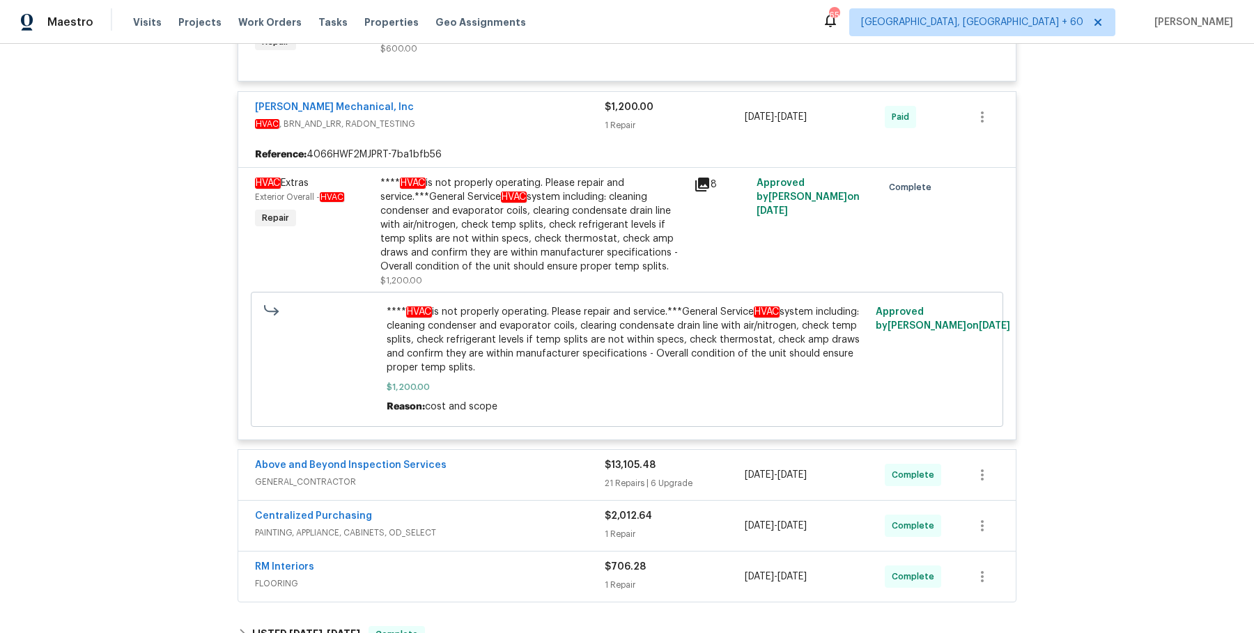
click at [497, 458] on div "Above and Beyond Inspection Services" at bounding box center [430, 466] width 350 height 17
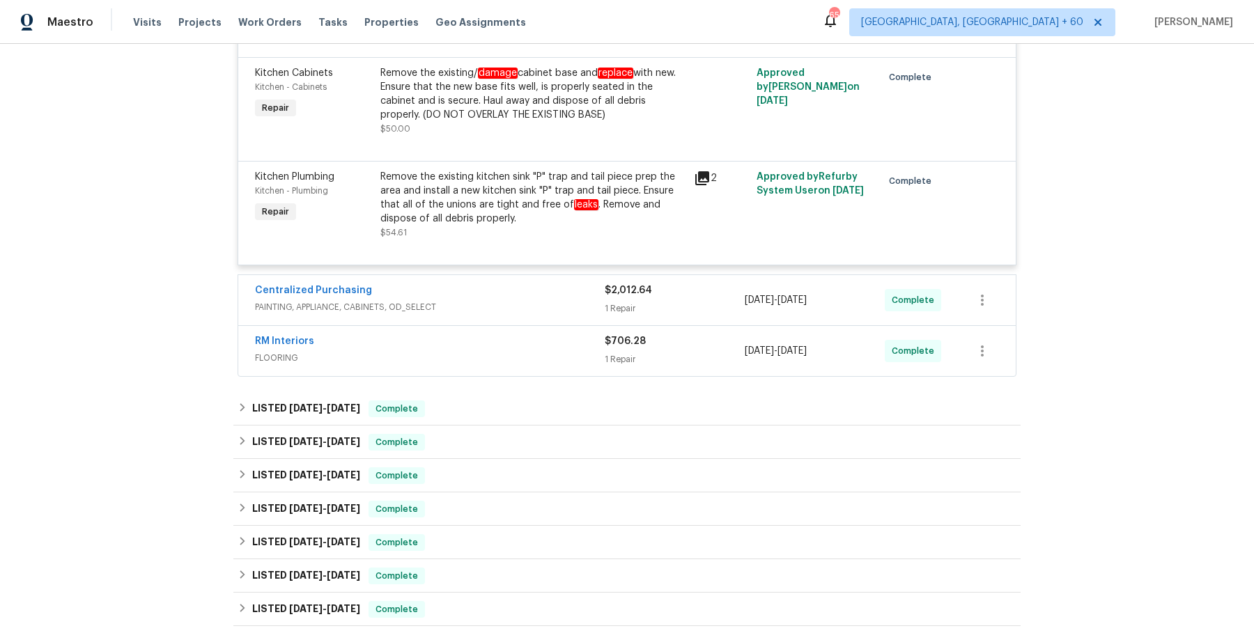
scroll to position [5101, 0]
click at [521, 285] on div "Centralized Purchasing" at bounding box center [430, 293] width 350 height 17
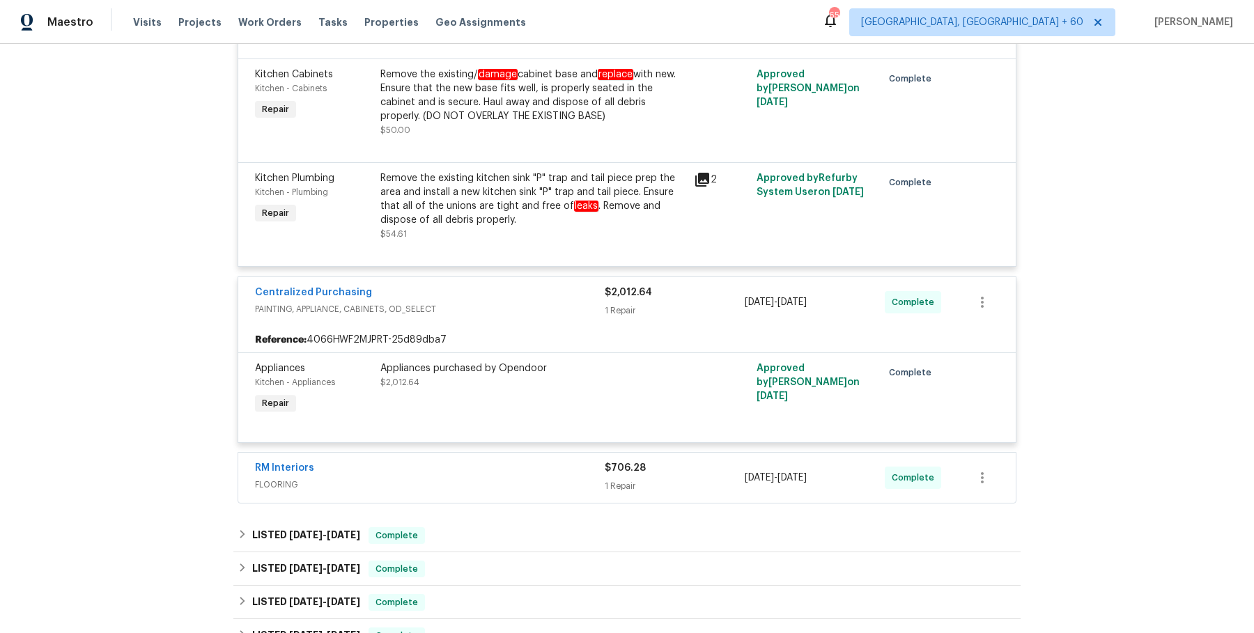
scroll to position [5194, 0]
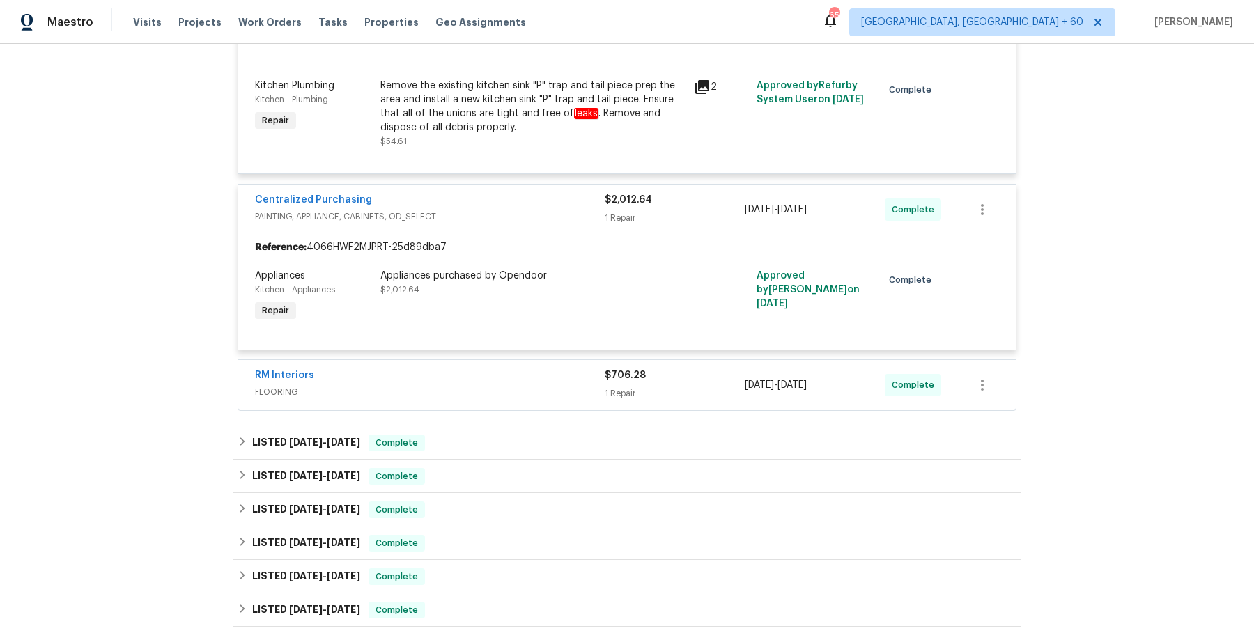
click at [478, 369] on div "RM Interiors FLOORING $706.28 1 Repair [DATE] - [DATE] Complete" at bounding box center [626, 385] width 777 height 50
click at [486, 385] on span "FLOORING" at bounding box center [430, 392] width 350 height 14
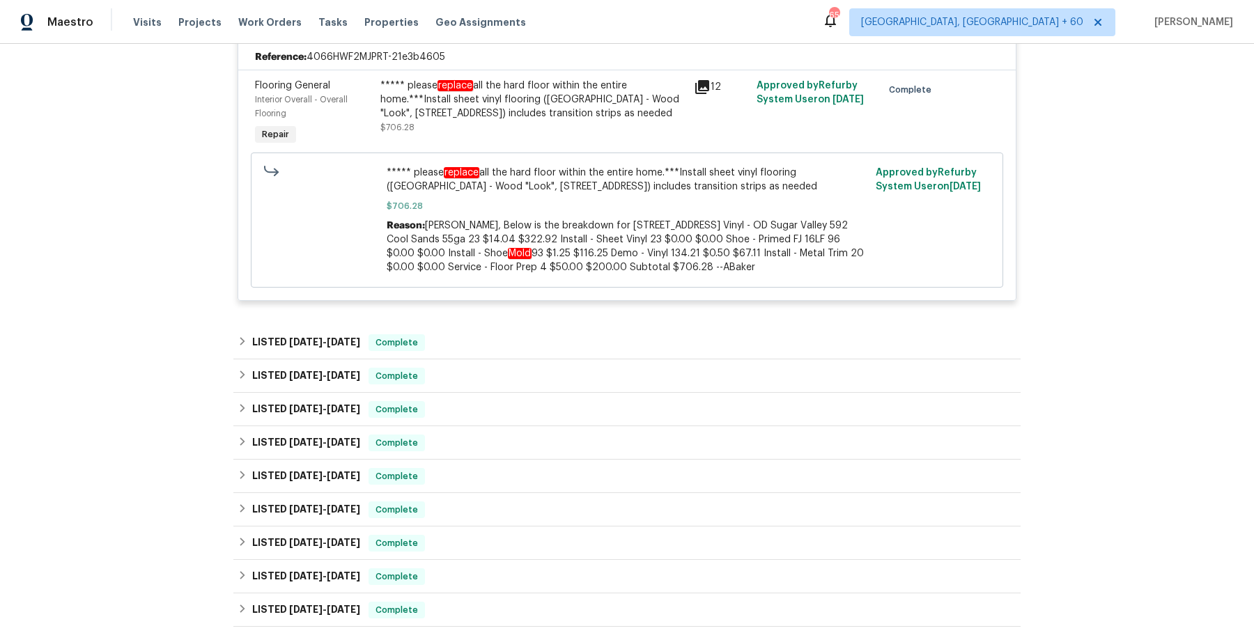
scroll to position [5583, 0]
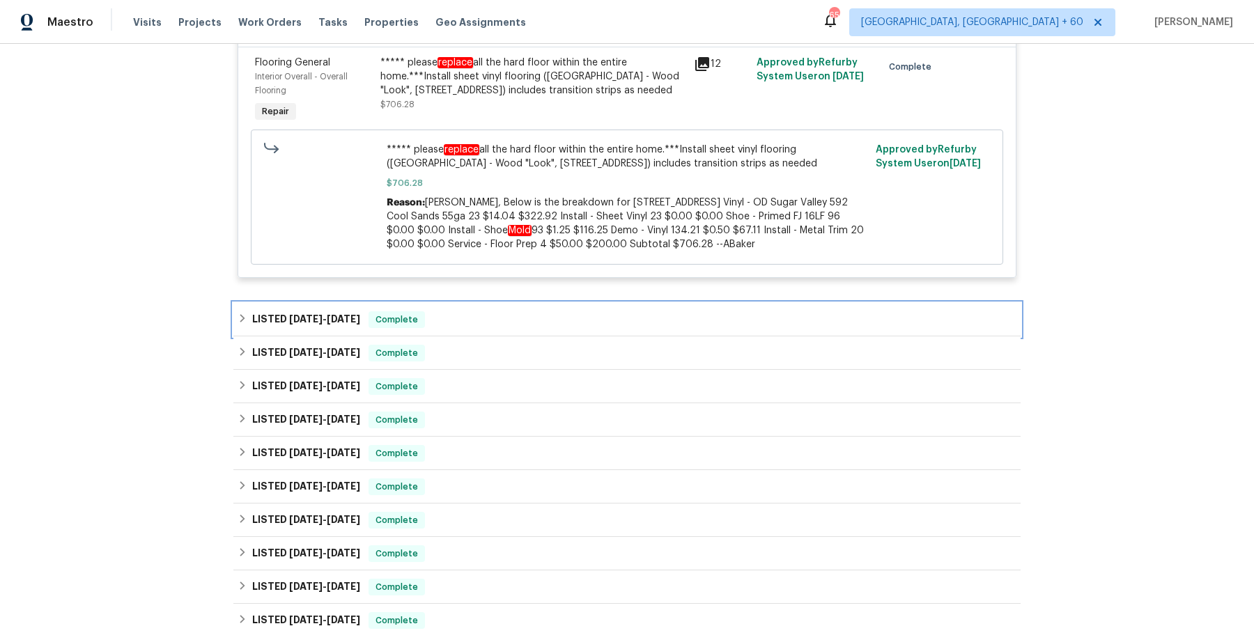
click at [499, 303] on div "LISTED [DATE] - [DATE] Complete" at bounding box center [626, 319] width 787 height 33
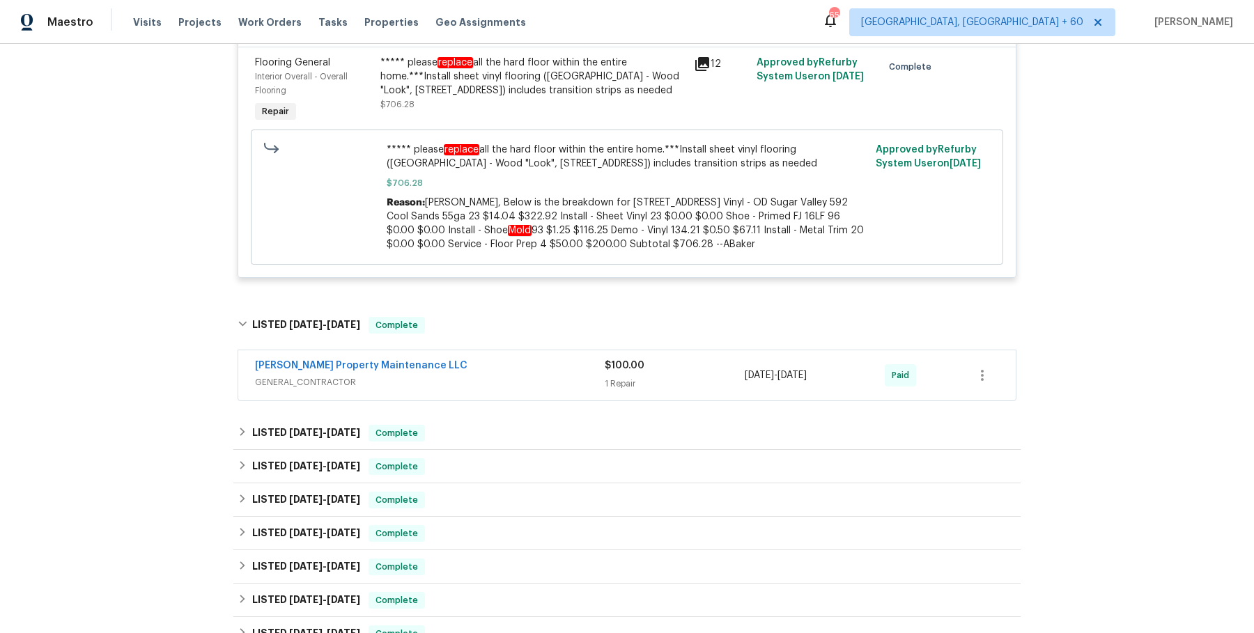
click at [488, 359] on div "[PERSON_NAME] Property Maintenance LLC" at bounding box center [430, 367] width 350 height 17
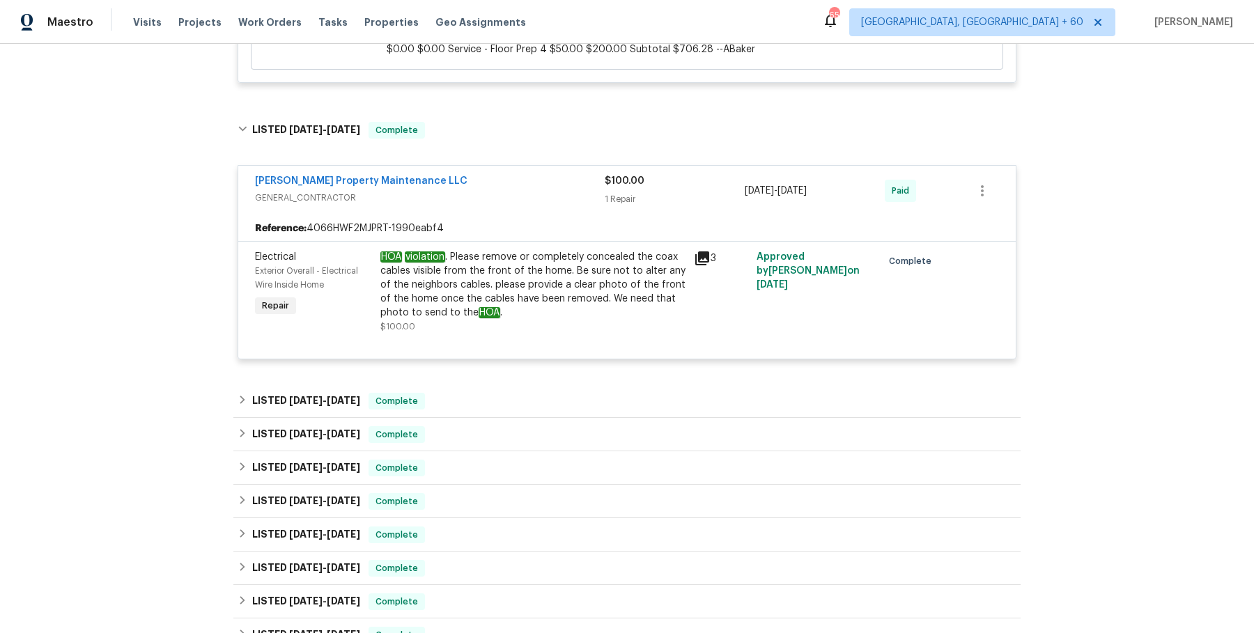
scroll to position [5777, 0]
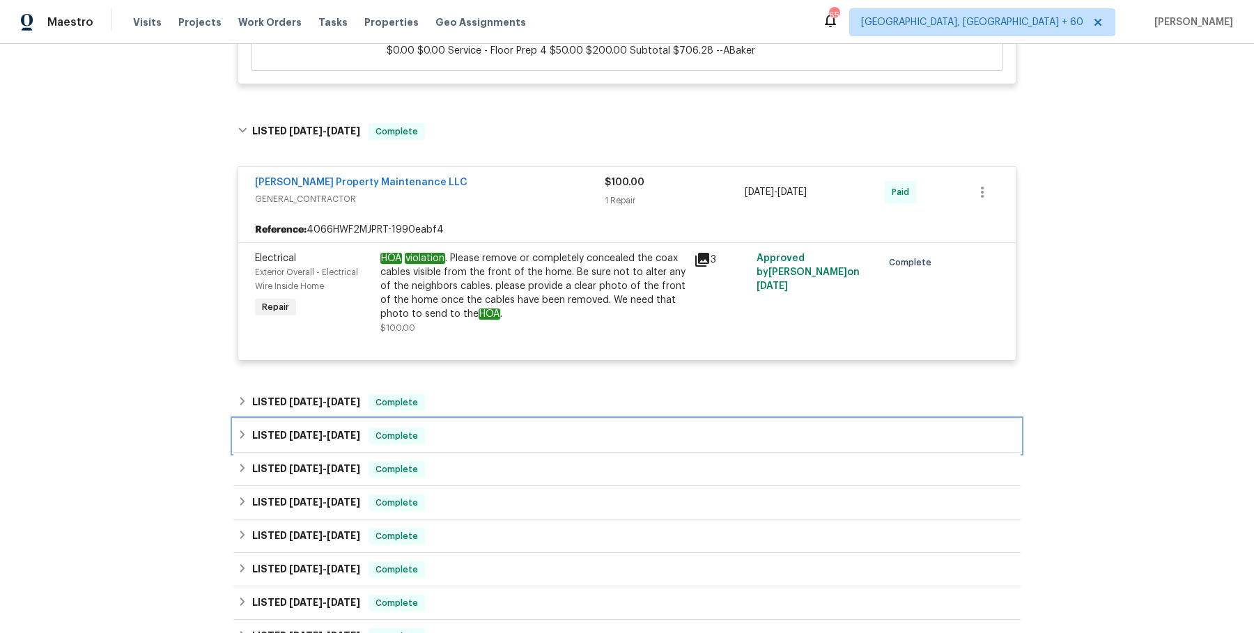
click at [552, 419] on div "LISTED [DATE] - [DATE] Complete" at bounding box center [626, 435] width 787 height 33
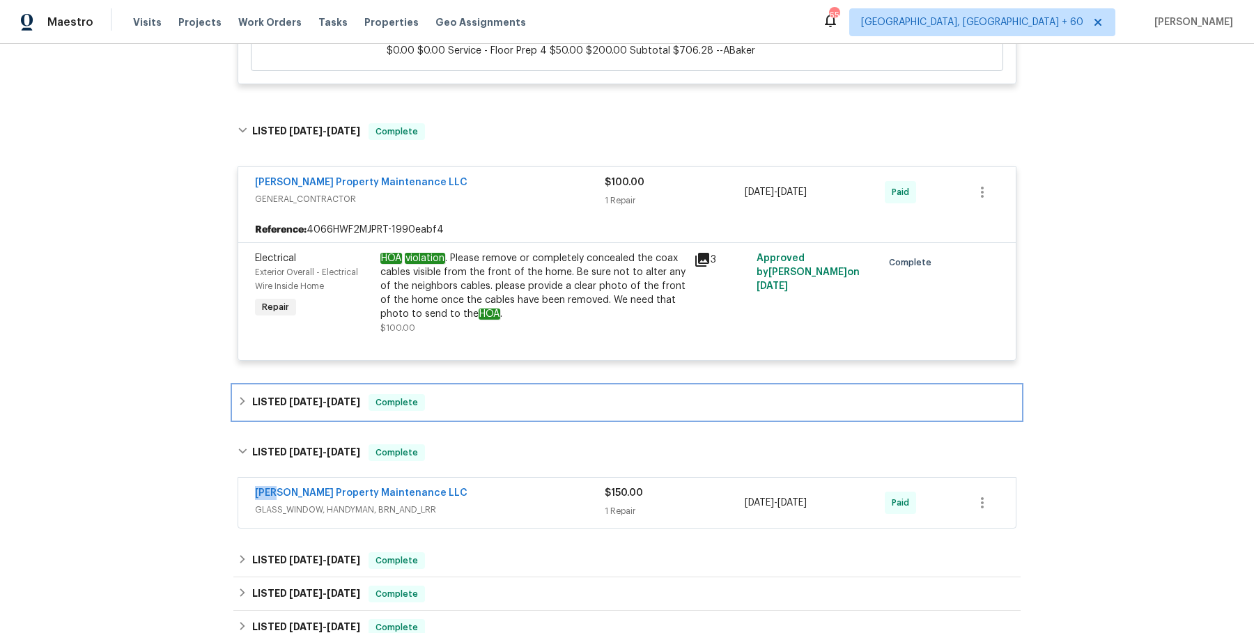
click at [552, 394] on div "LISTED [DATE] - [DATE] Complete" at bounding box center [627, 402] width 779 height 17
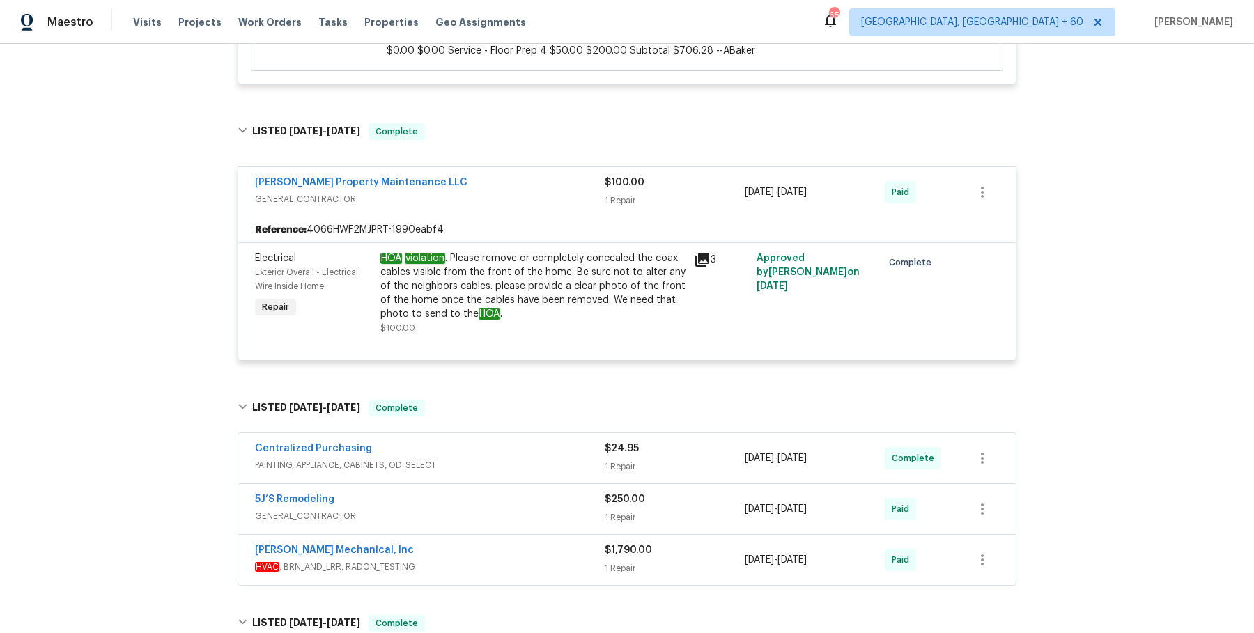
click at [525, 458] on span "PAINTING, APPLIANCE, CABINETS, OD_SELECT" at bounding box center [430, 465] width 350 height 14
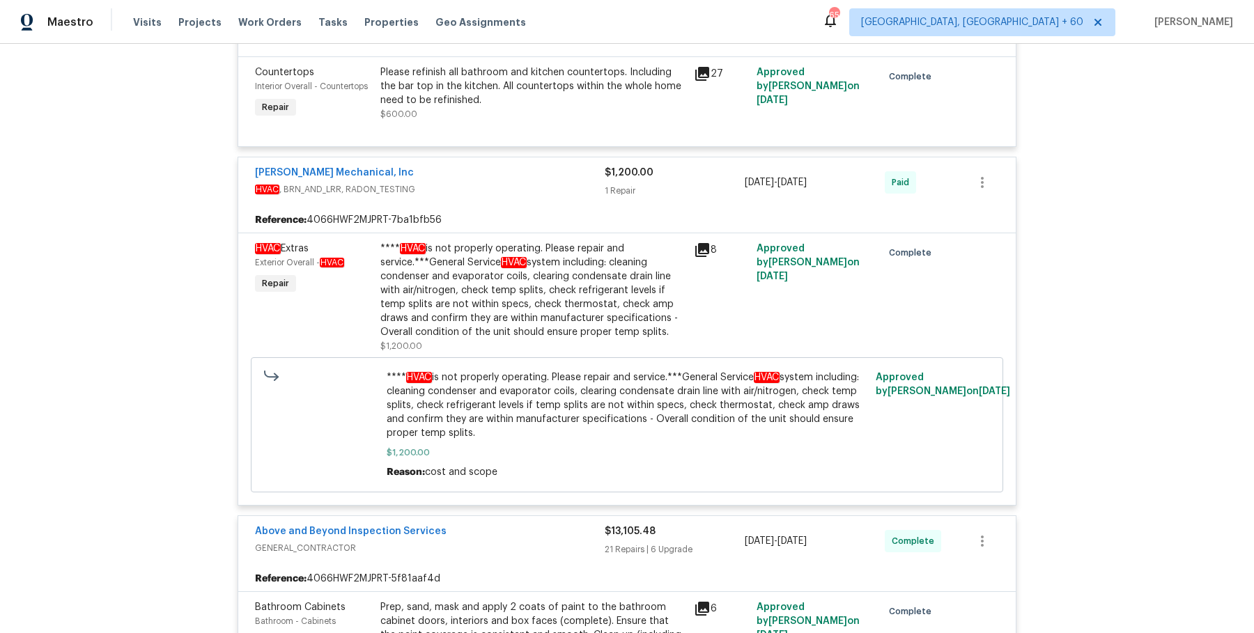
scroll to position [0, 0]
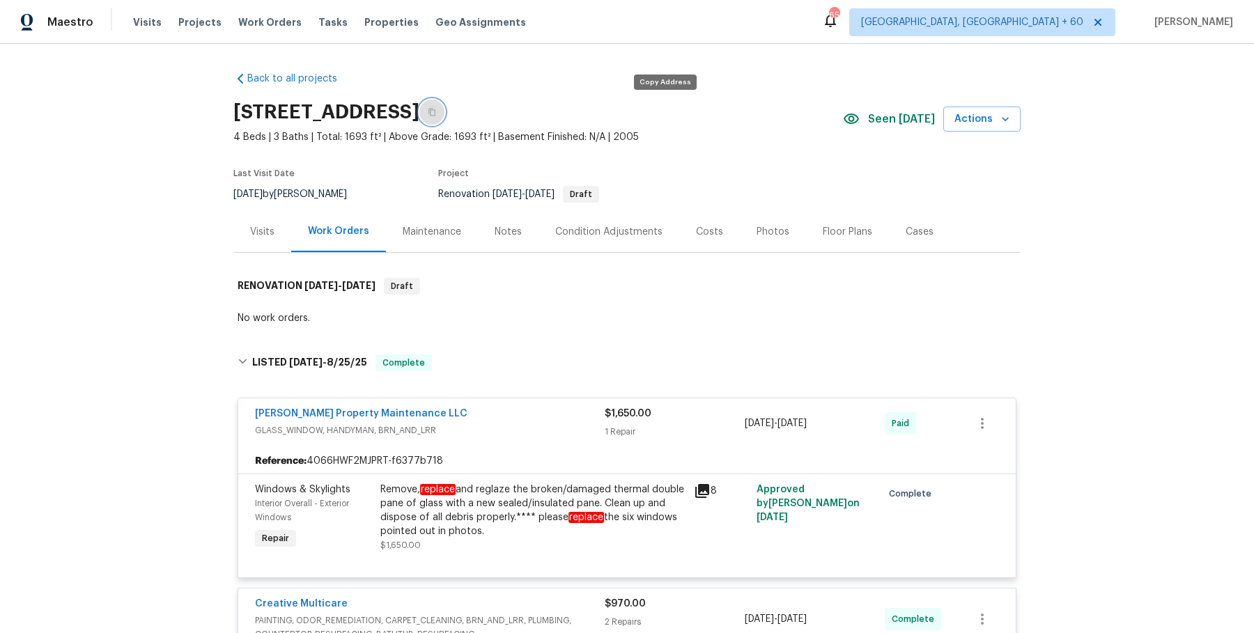
click at [444, 111] on button "button" at bounding box center [431, 112] width 25 height 25
click at [261, 29] on span "Work Orders" at bounding box center [269, 22] width 63 height 14
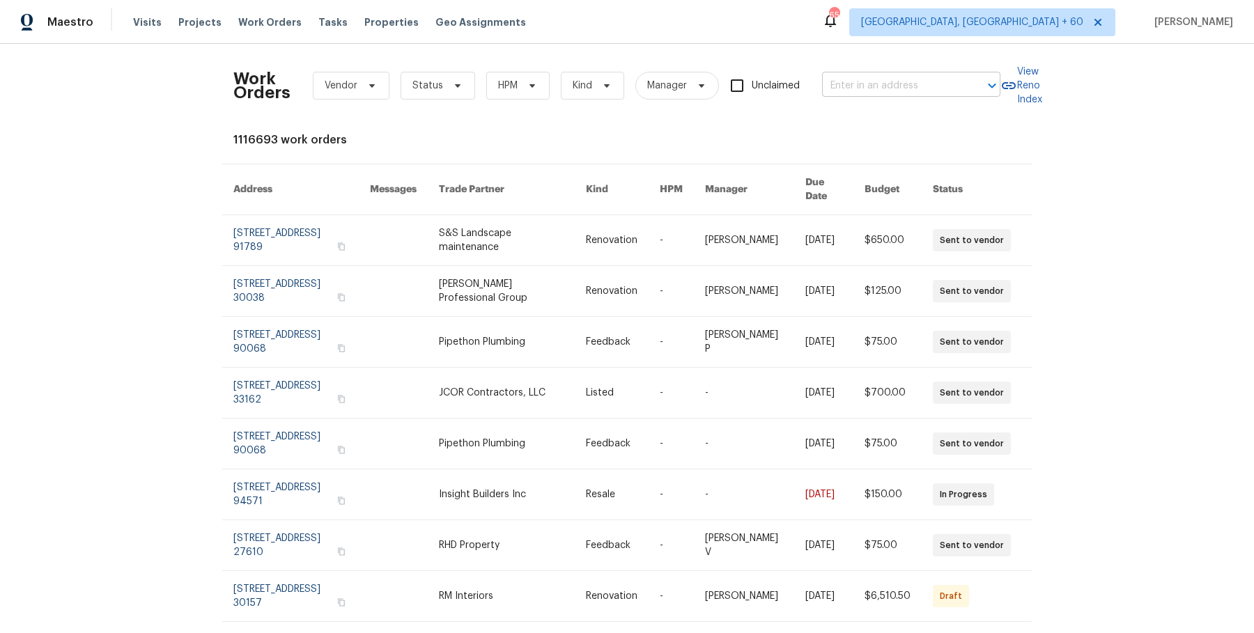
click at [853, 80] on input "text" at bounding box center [891, 86] width 139 height 22
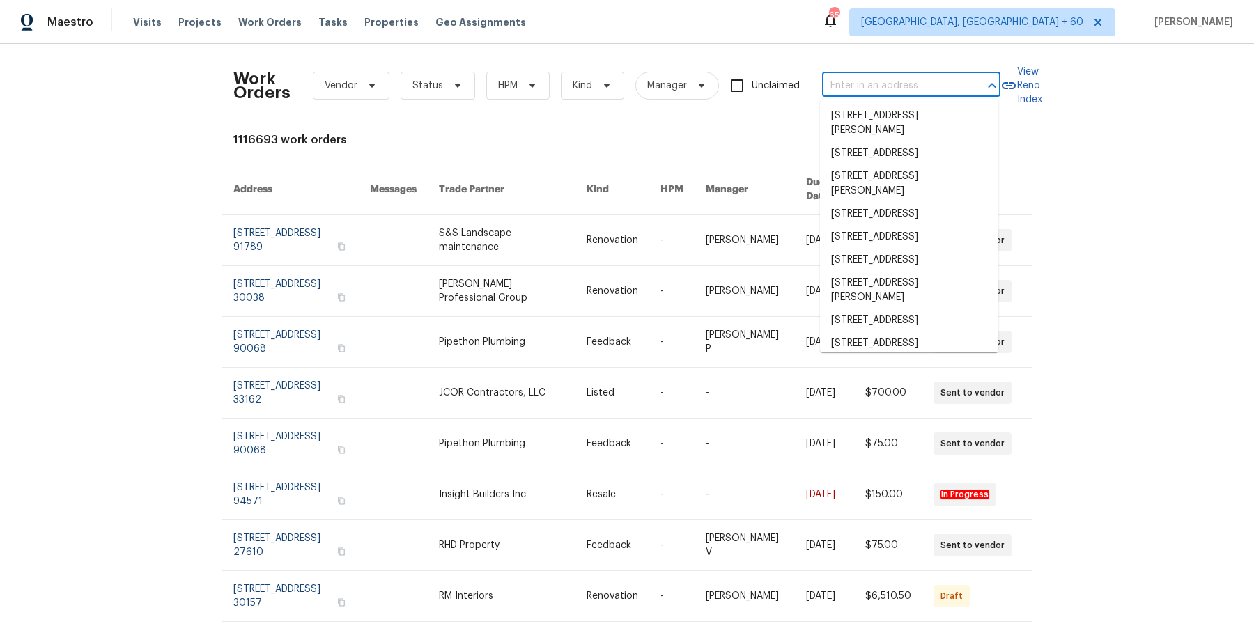
paste input "[STREET_ADDRESS][PERSON_NAME]"
type input "[STREET_ADDRESS][PERSON_NAME]"
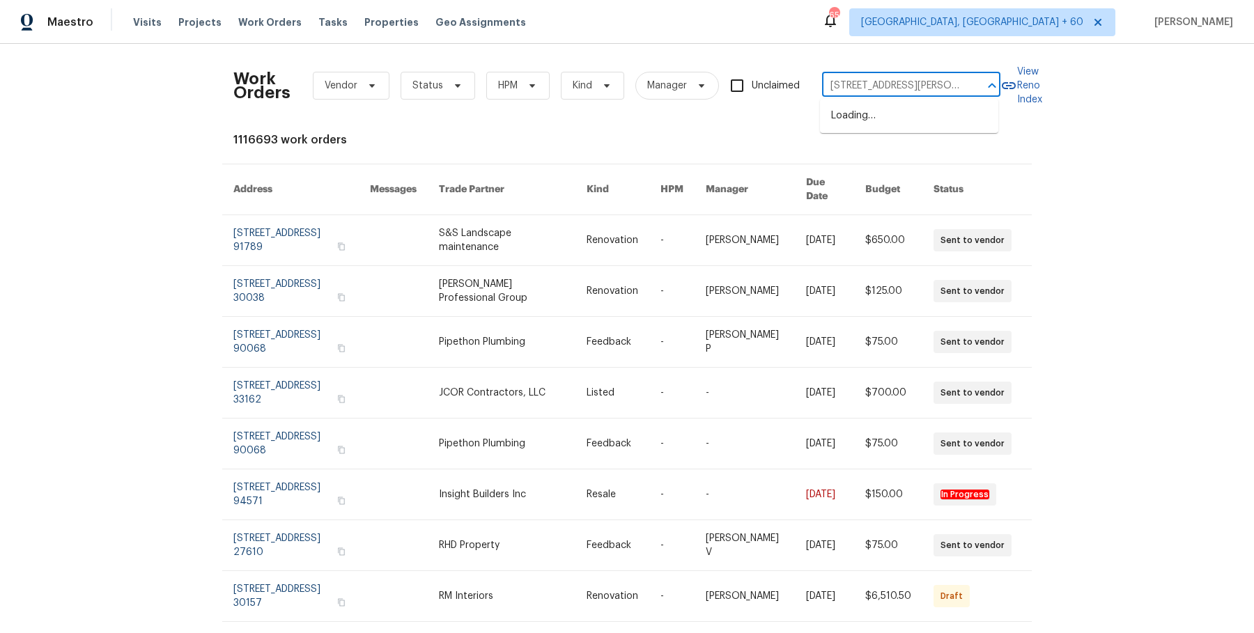
scroll to position [0, 49]
click at [878, 123] on li "[STREET_ADDRESS][PERSON_NAME]" at bounding box center [909, 123] width 178 height 38
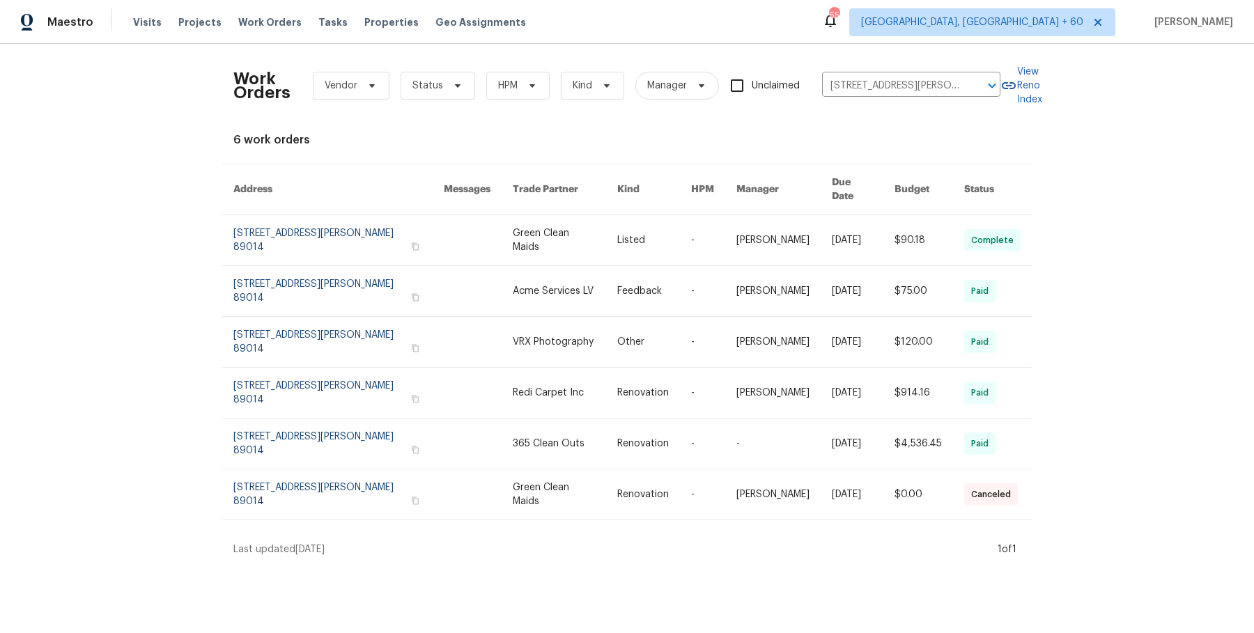
click at [606, 224] on td "Listed" at bounding box center [643, 240] width 74 height 51
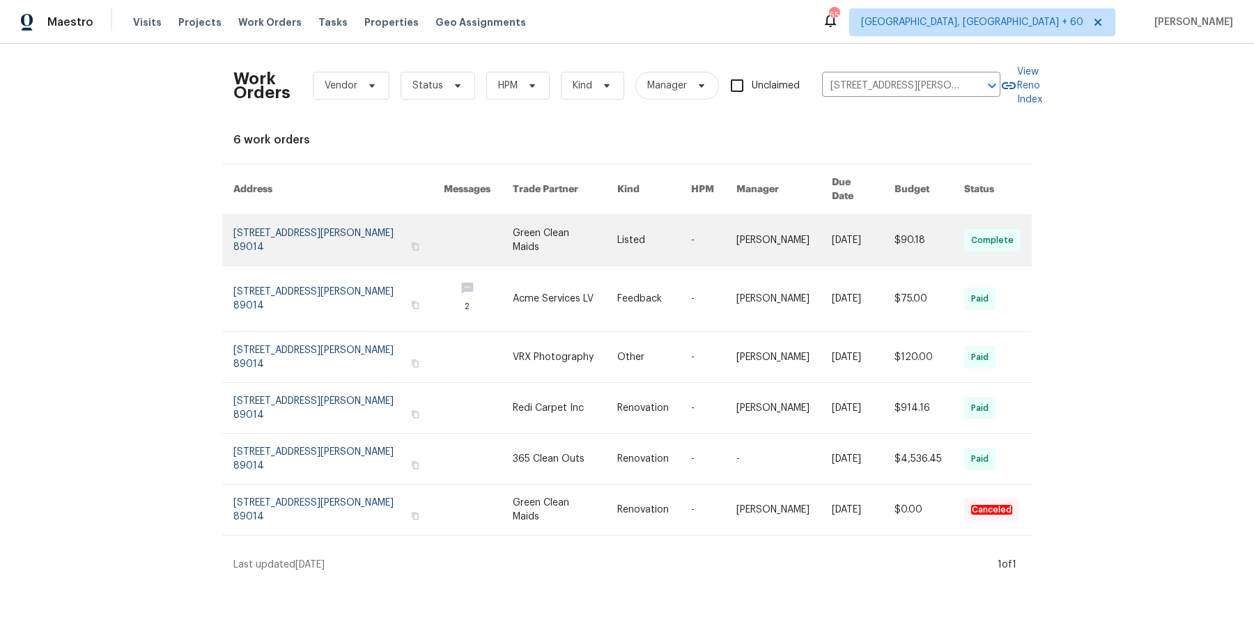
click at [558, 226] on link at bounding box center [565, 240] width 104 height 50
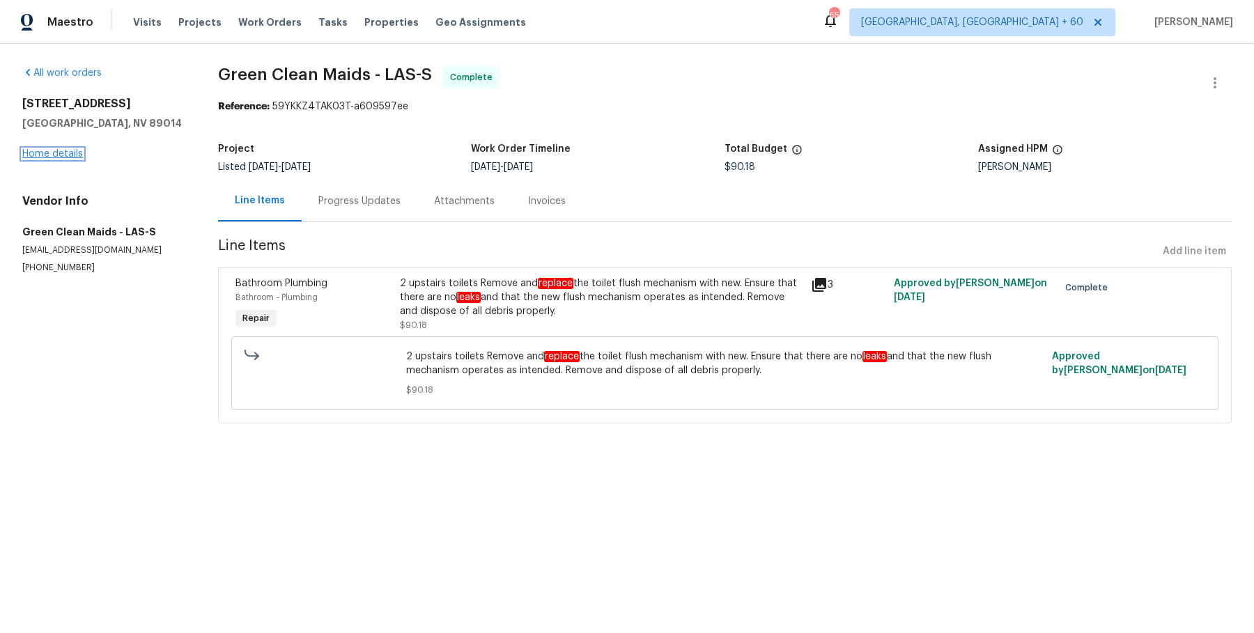
click at [51, 156] on link "Home details" at bounding box center [52, 154] width 61 height 10
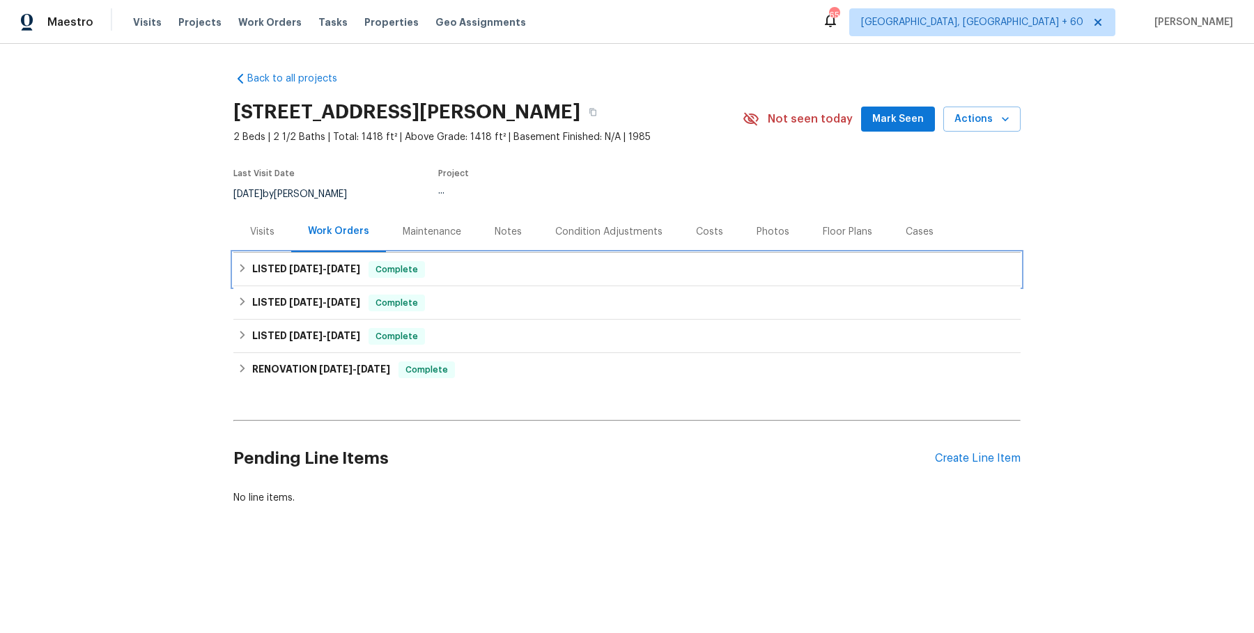
click at [472, 269] on div "LISTED [DATE] - [DATE] Complete" at bounding box center [627, 269] width 779 height 17
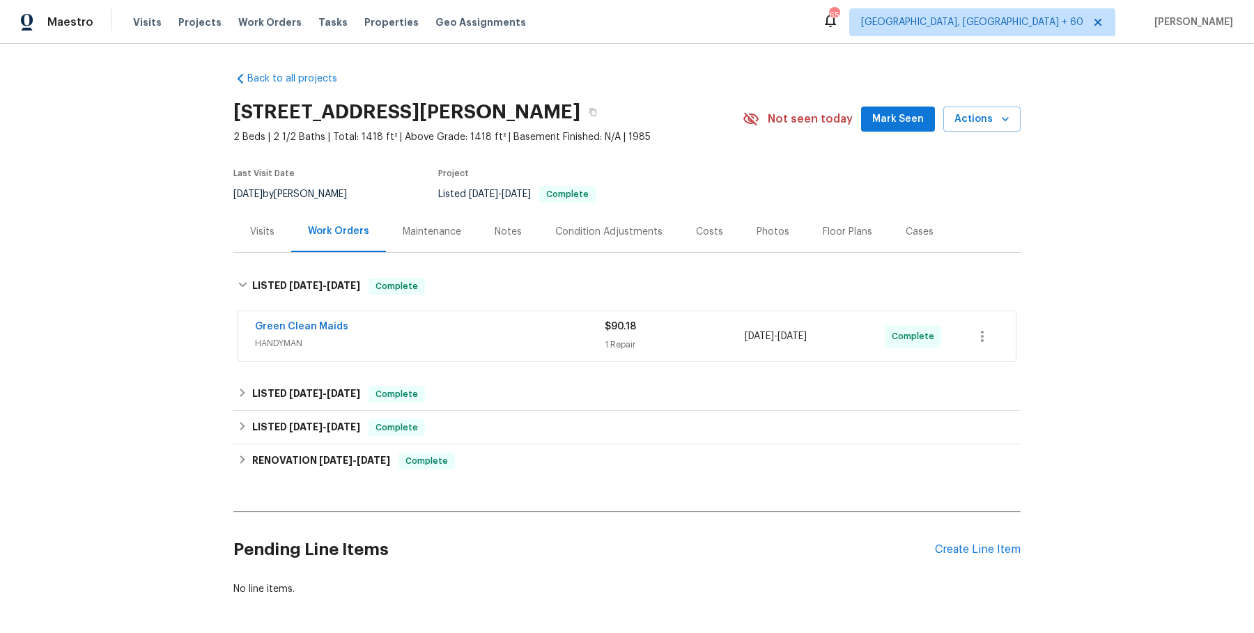
click at [458, 328] on div "Green Clean Maids" at bounding box center [430, 328] width 350 height 17
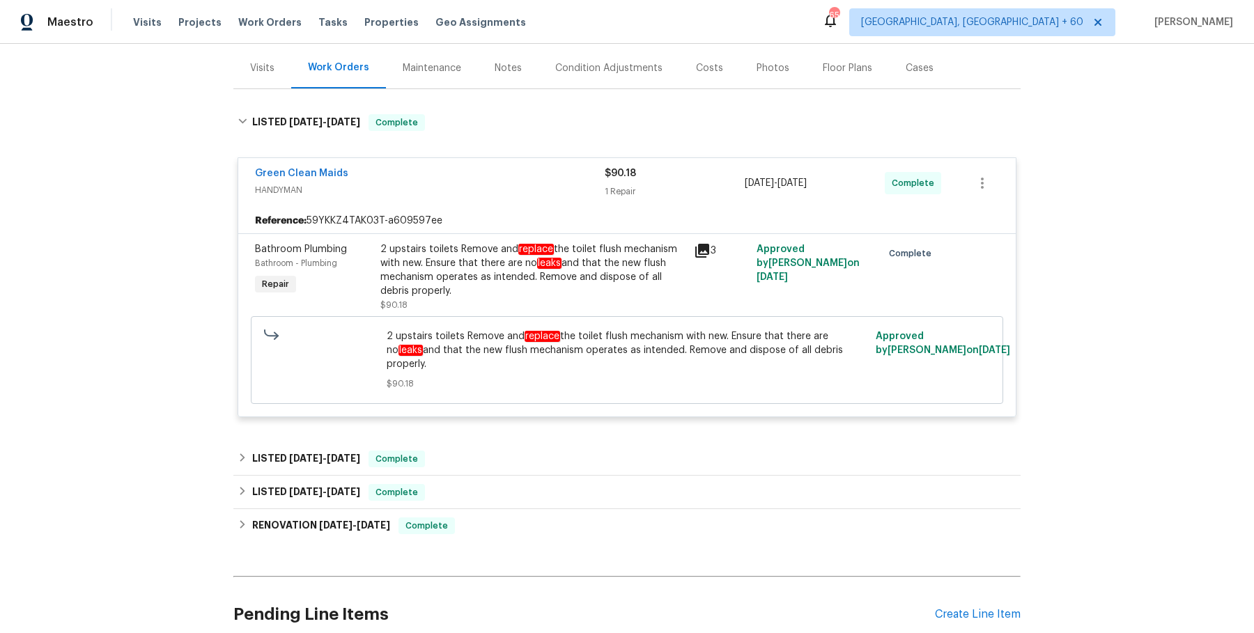
scroll to position [173, 0]
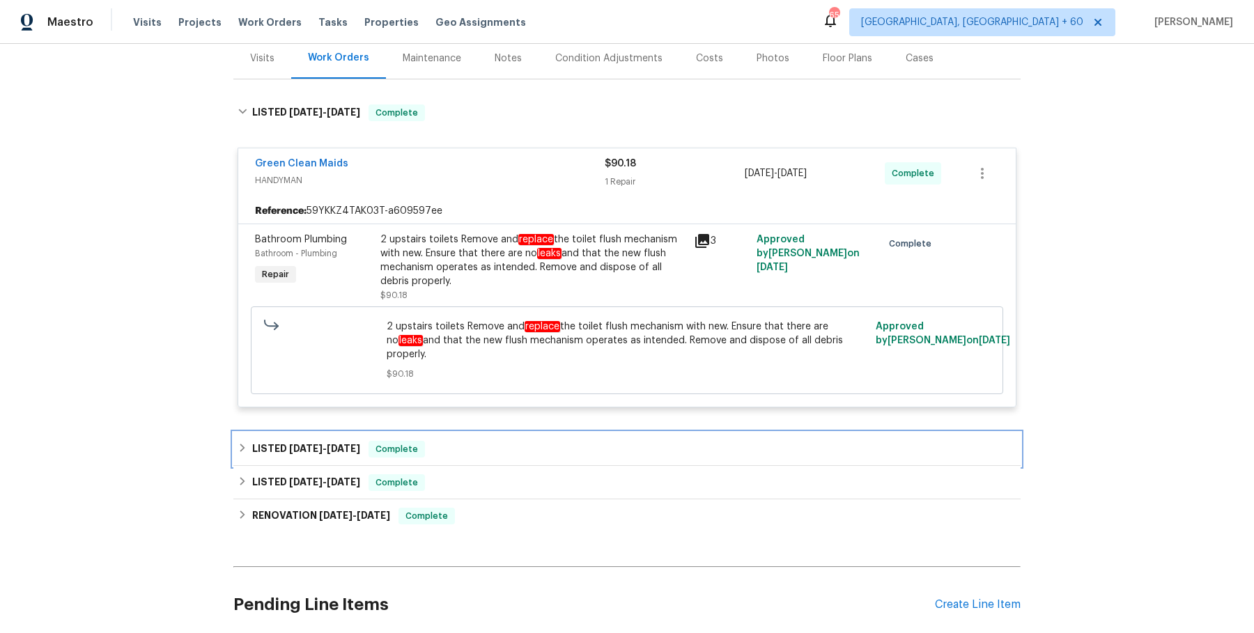
click at [437, 441] on div "LISTED [DATE] - [DATE] Complete" at bounding box center [627, 449] width 779 height 17
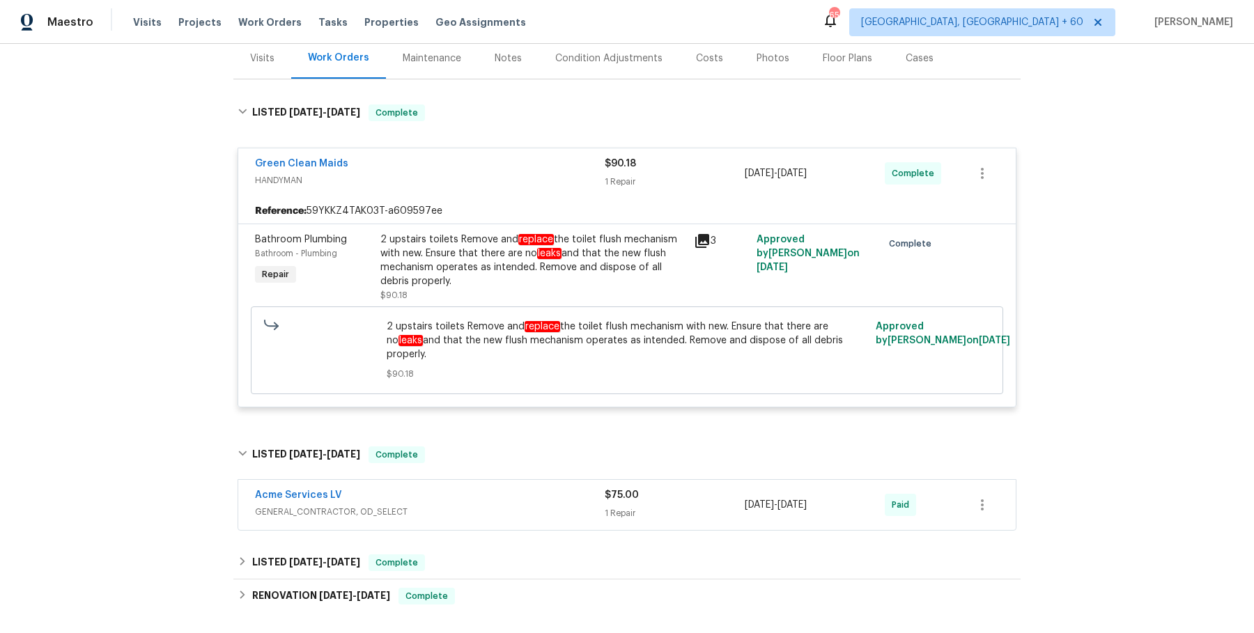
click at [449, 488] on div "Acme Services LV" at bounding box center [430, 496] width 350 height 17
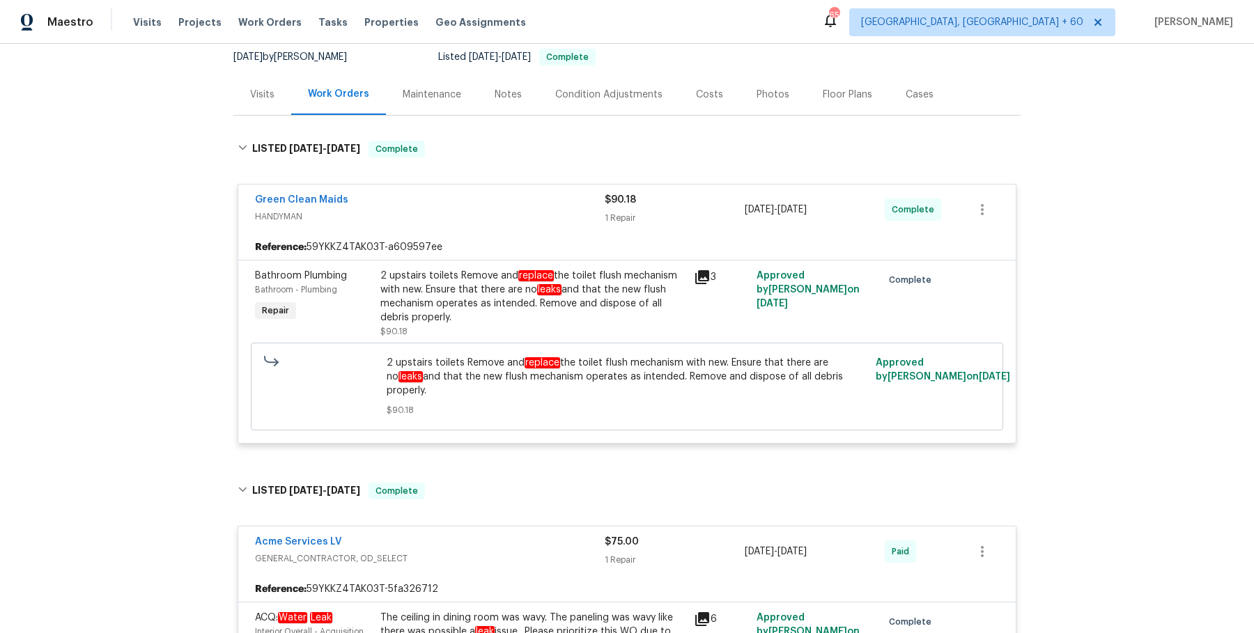
scroll to position [0, 0]
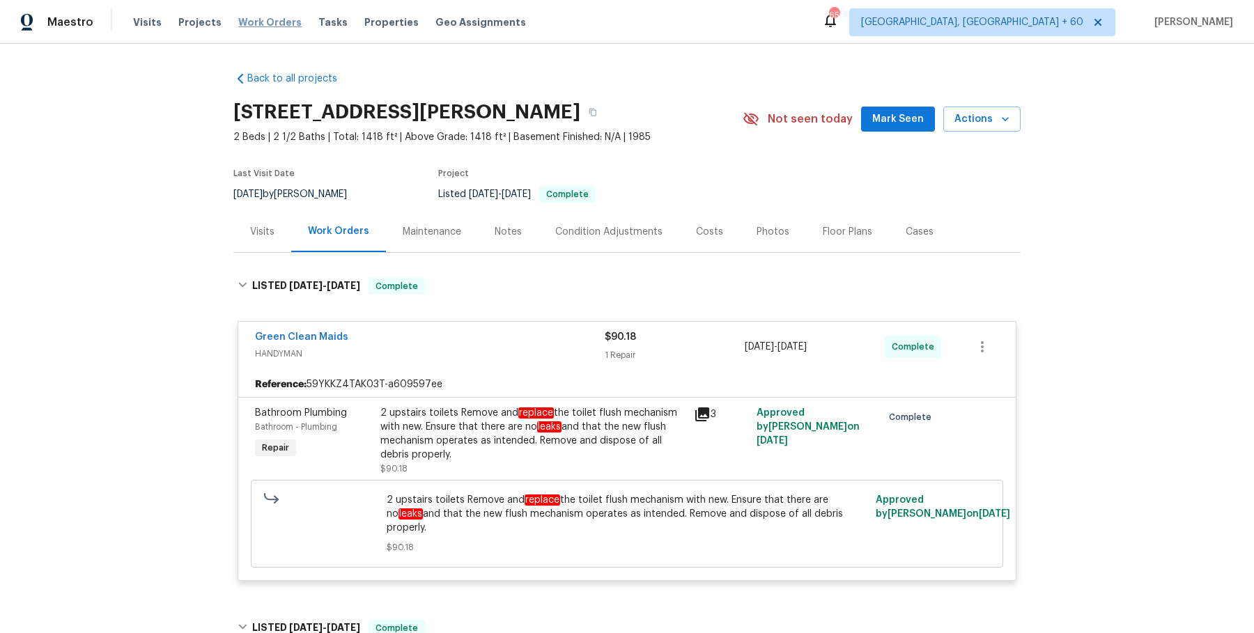
click at [272, 17] on span "Work Orders" at bounding box center [269, 22] width 63 height 14
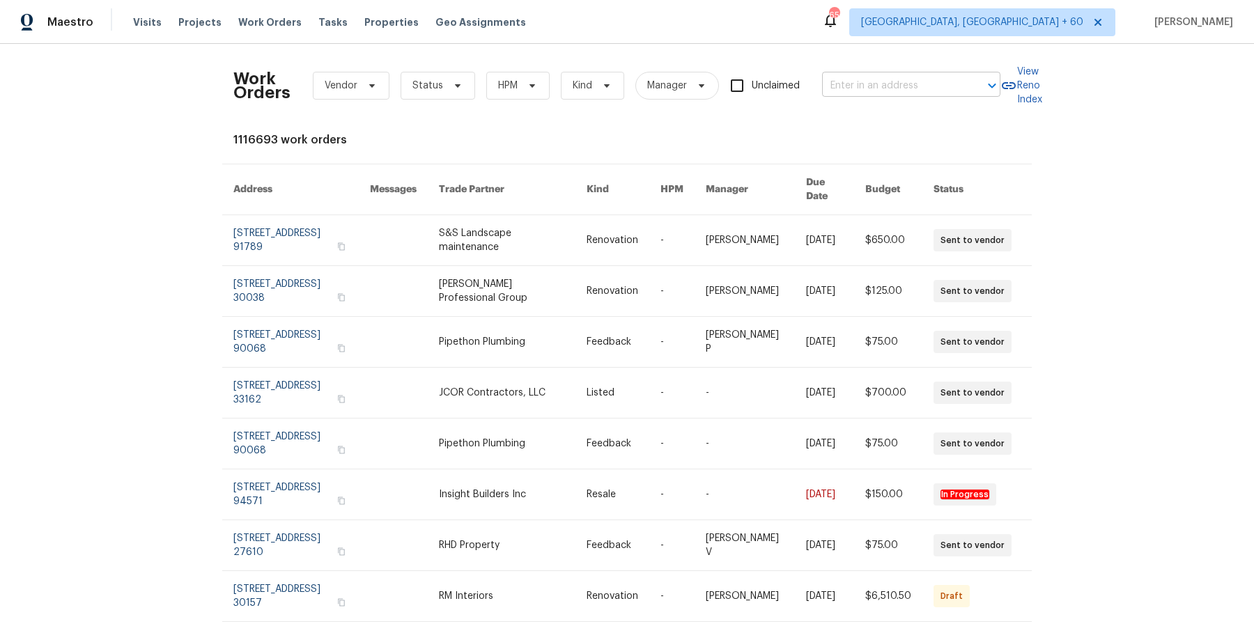
click at [854, 78] on input "text" at bounding box center [891, 86] width 139 height 22
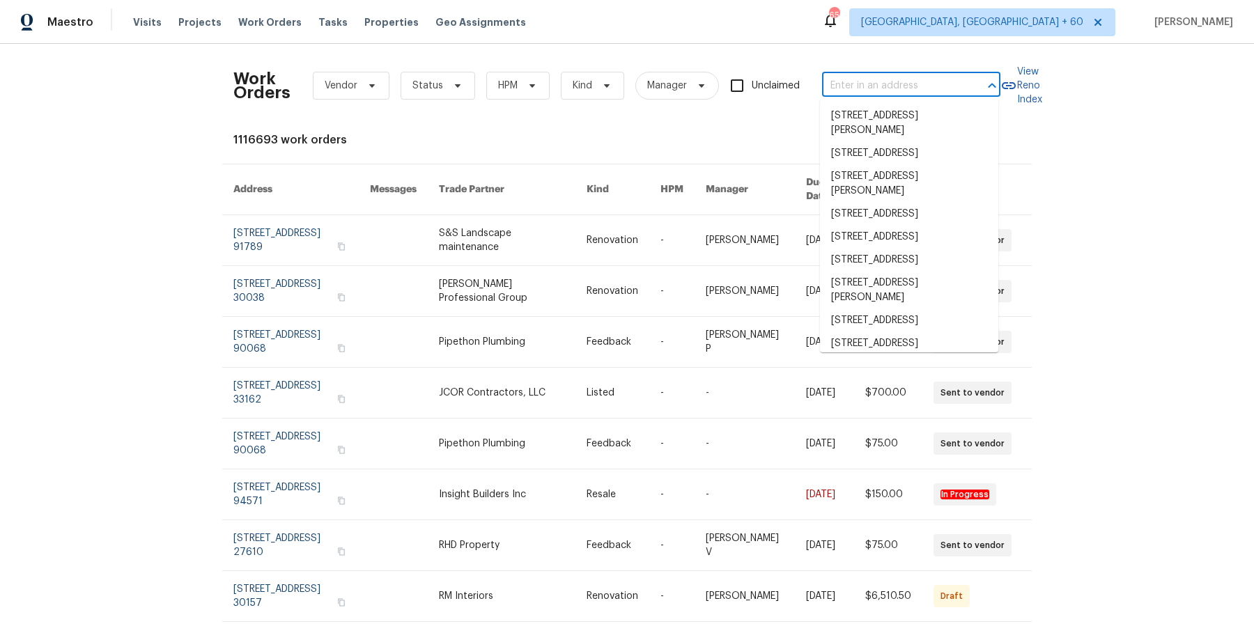
paste input "[STREET_ADDRESS]"
type input "[STREET_ADDRESS]"
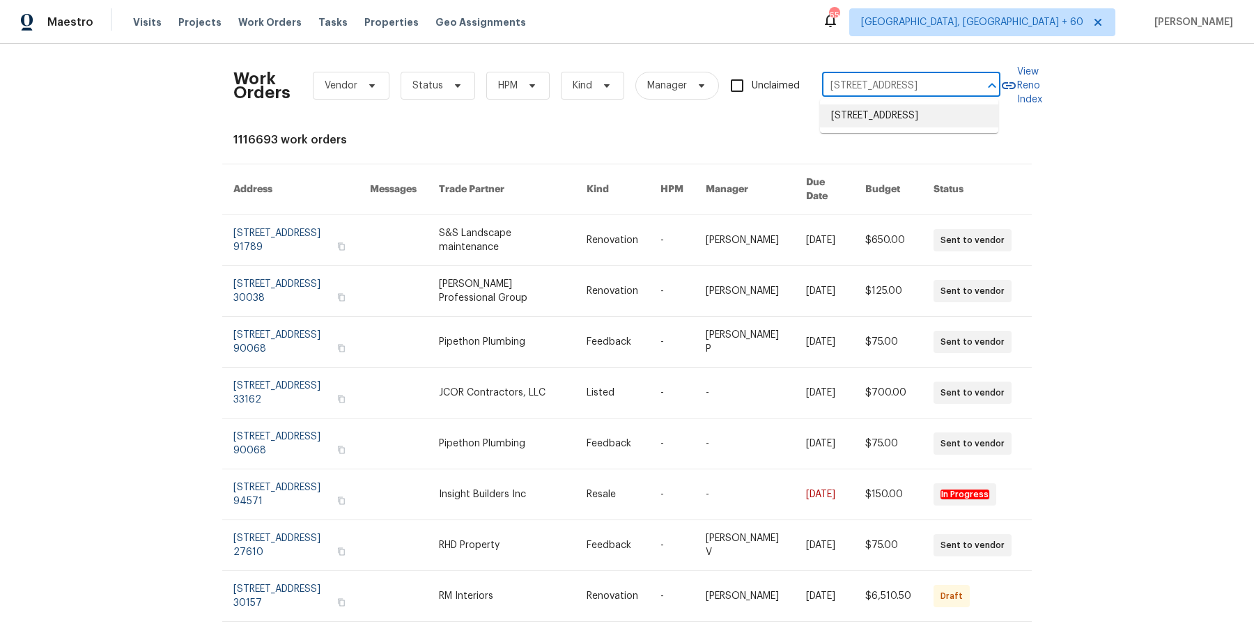
click at [841, 122] on li "[STREET_ADDRESS]" at bounding box center [909, 115] width 178 height 23
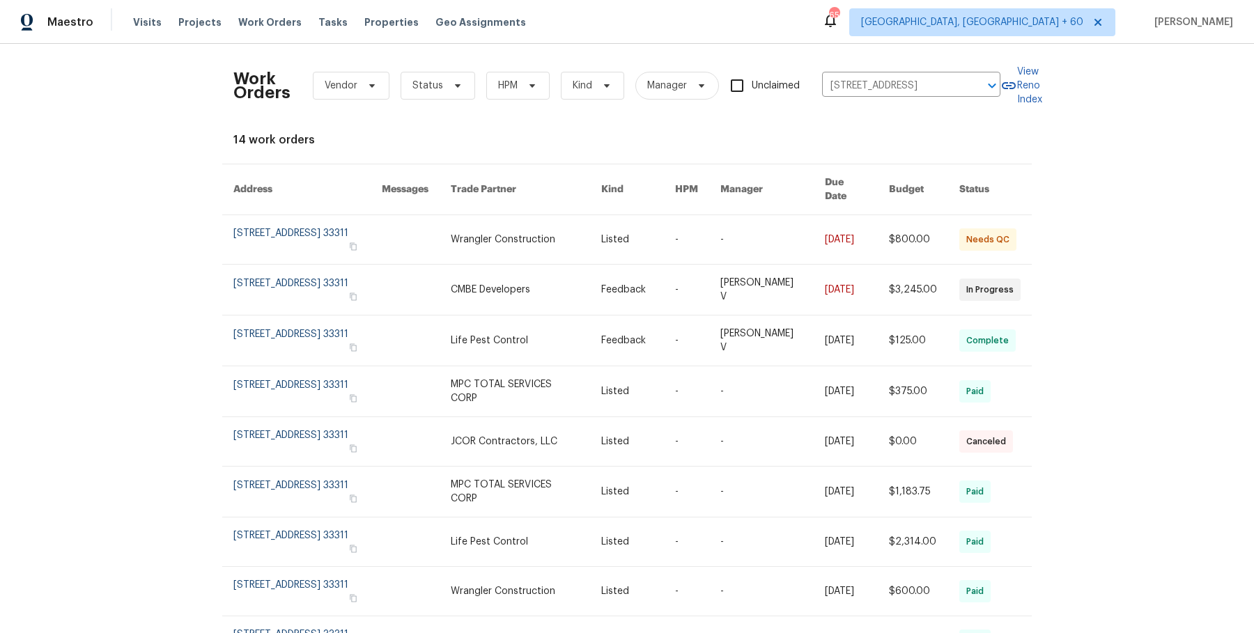
click at [552, 223] on link at bounding box center [526, 239] width 150 height 49
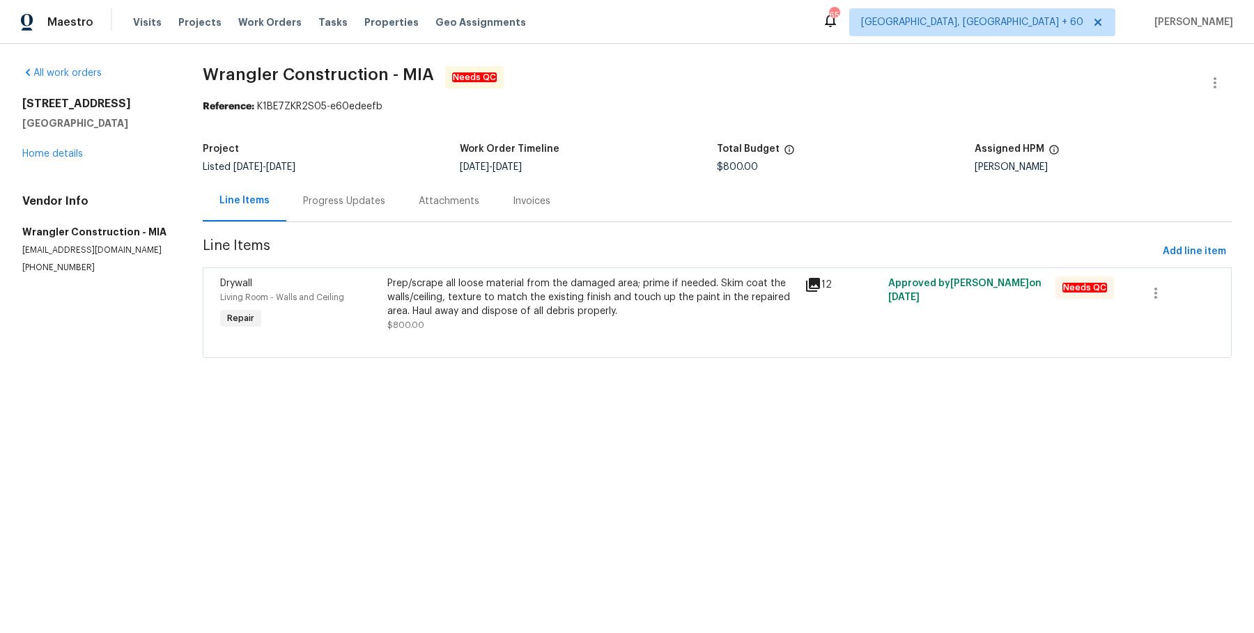
click at [58, 144] on div "[STREET_ADDRESS] Home details" at bounding box center [95, 129] width 147 height 64
click at [58, 154] on link "Home details" at bounding box center [52, 154] width 61 height 10
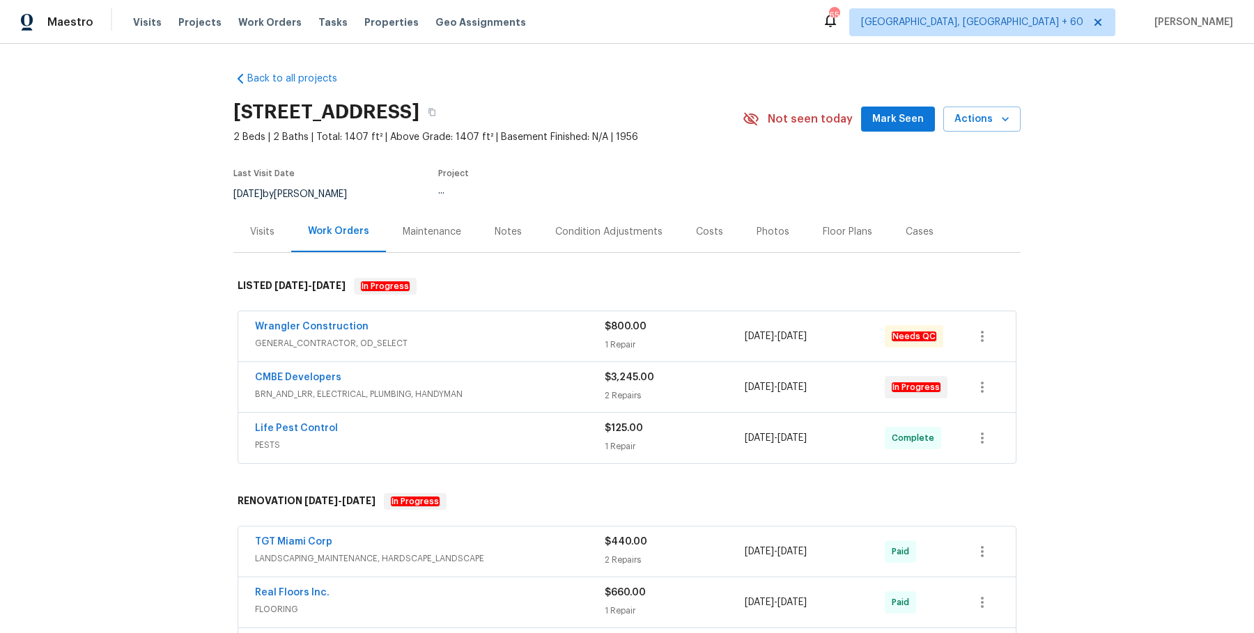
click at [516, 331] on div "Wrangler Construction" at bounding box center [430, 328] width 350 height 17
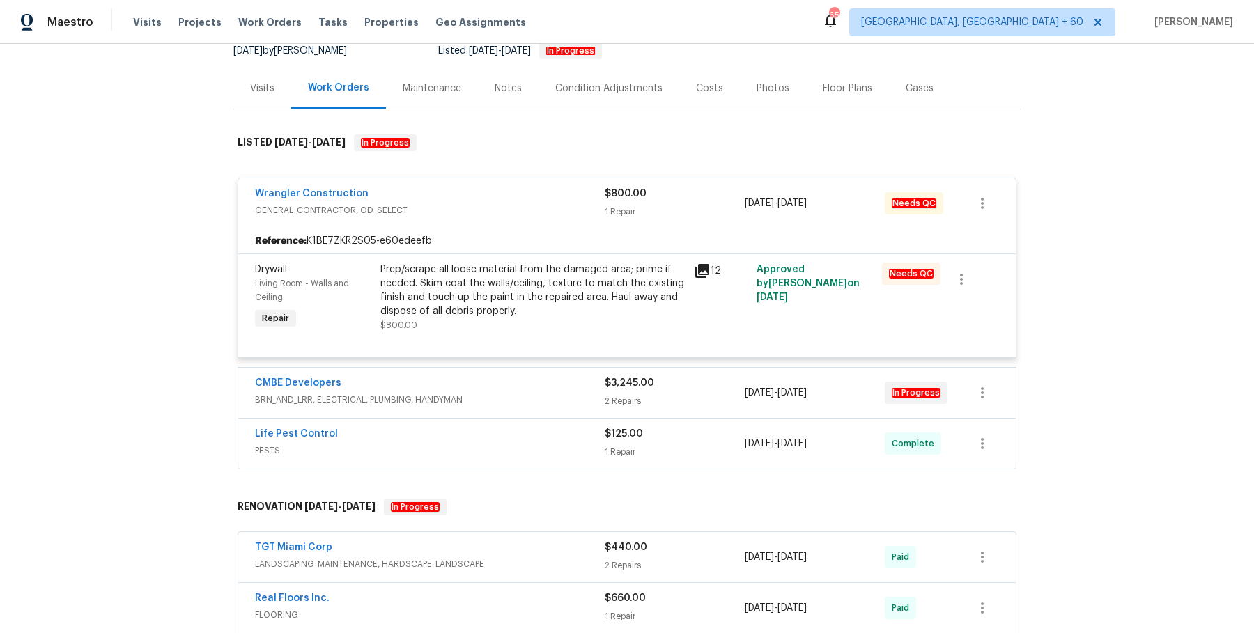
click at [511, 401] on span "BRN_AND_LRR, ELECTRICAL, PLUMBING, HANDYMAN" at bounding box center [430, 400] width 350 height 14
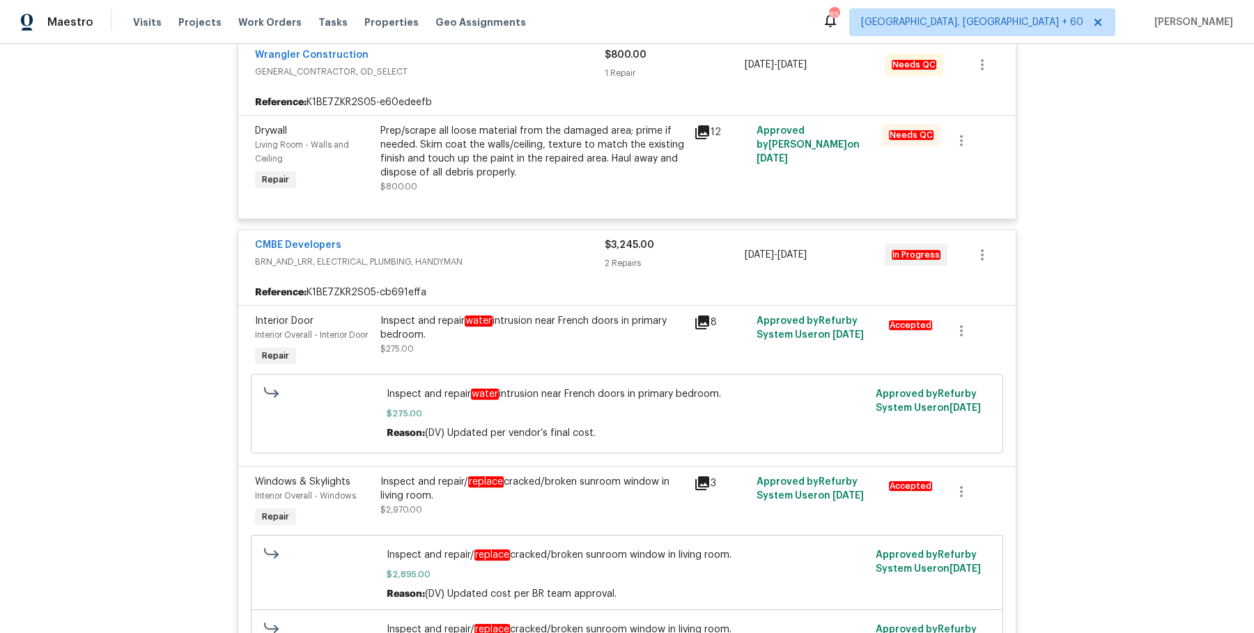
scroll to position [284, 0]
click at [451, 321] on div "Inspect and repair water intrusion near French doors in primary bedroom." at bounding box center [532, 327] width 305 height 28
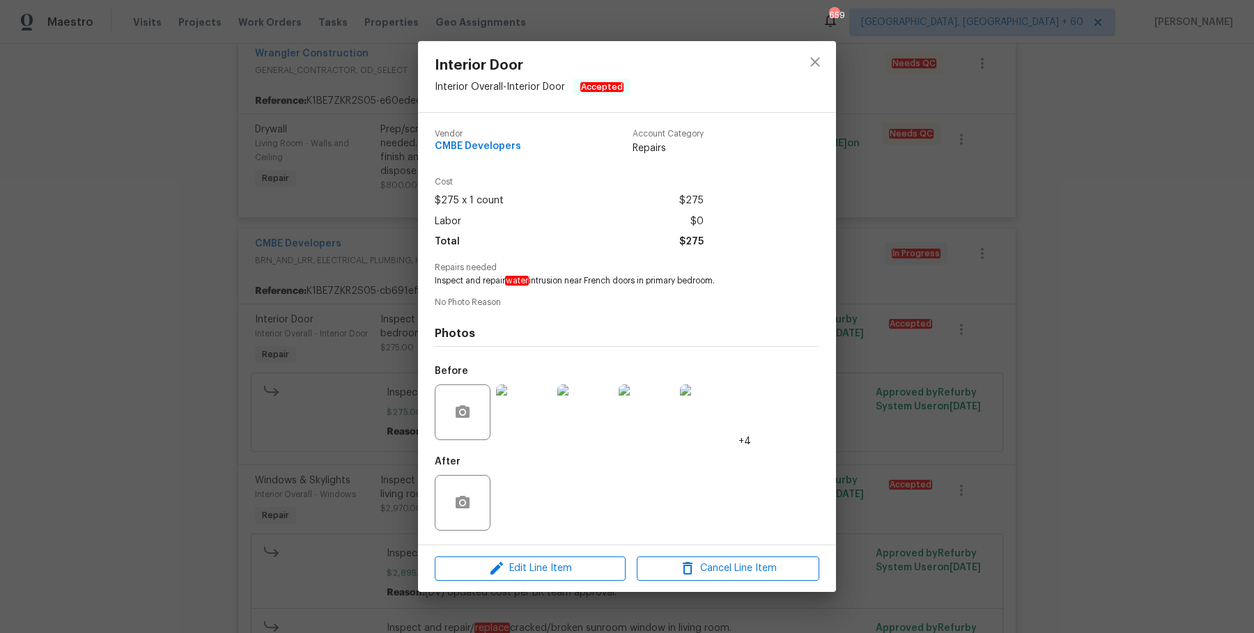
click at [1119, 330] on div "Interior Door Interior Overall - Interior Door Accepted Vendor CMBE Developers …" at bounding box center [627, 316] width 1254 height 633
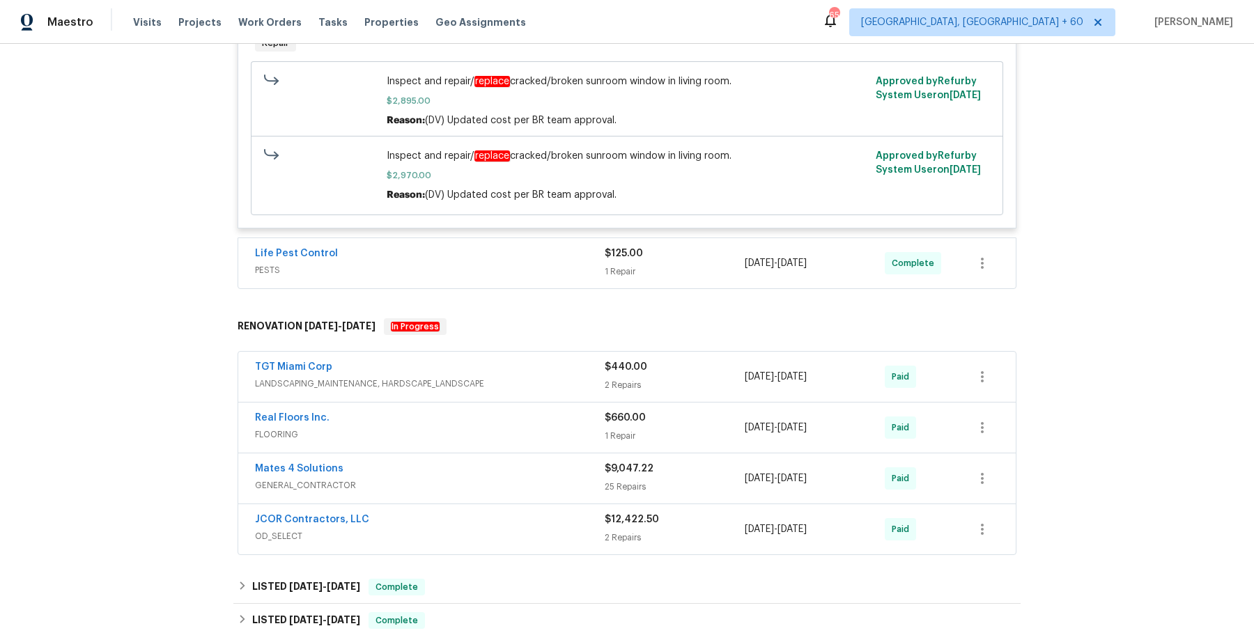
scroll to position [754, 0]
click at [486, 257] on div "Life Pest Control" at bounding box center [430, 256] width 350 height 17
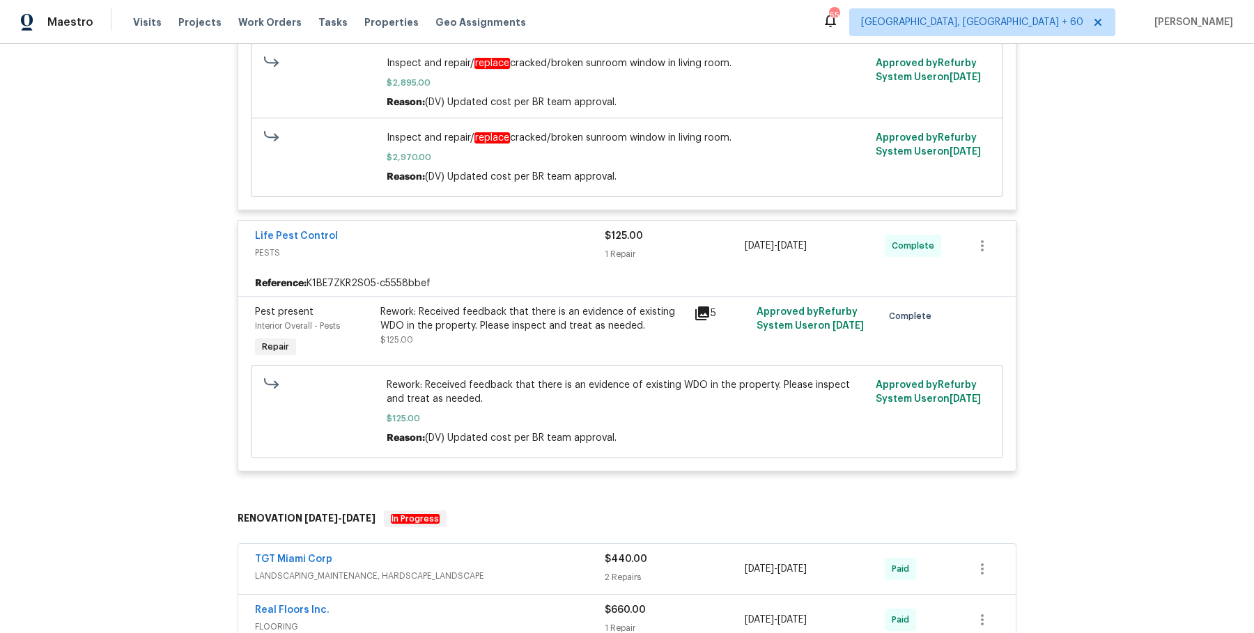
scroll to position [892, 0]
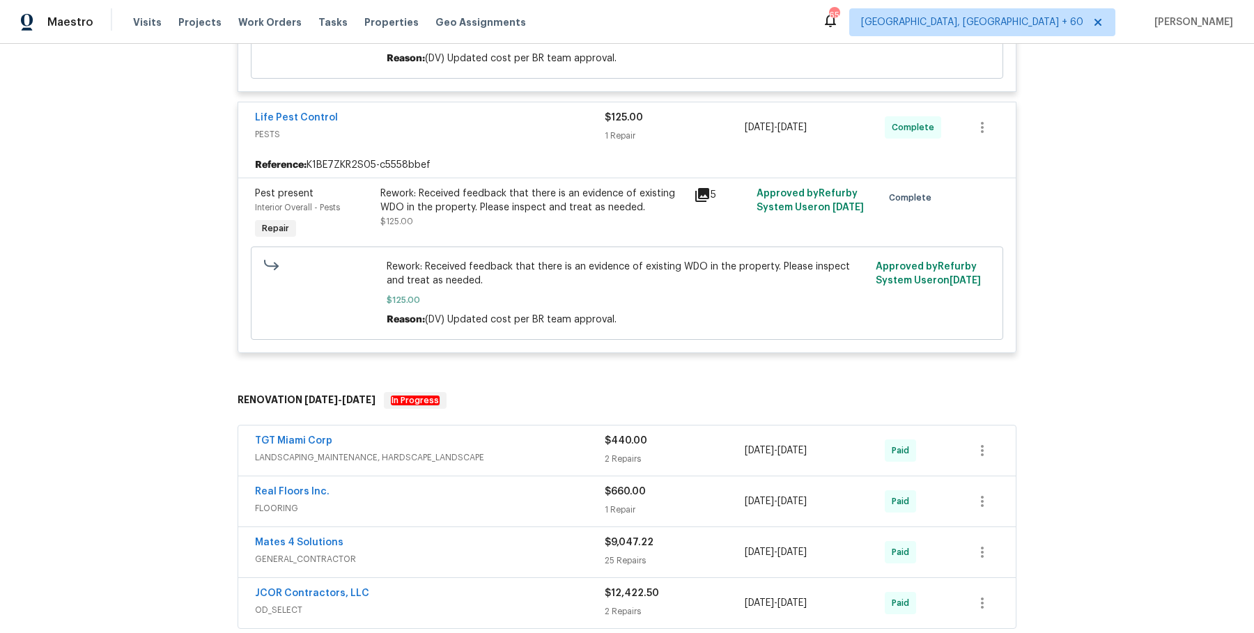
click at [514, 435] on div "TGT Miami Corp" at bounding box center [430, 442] width 350 height 17
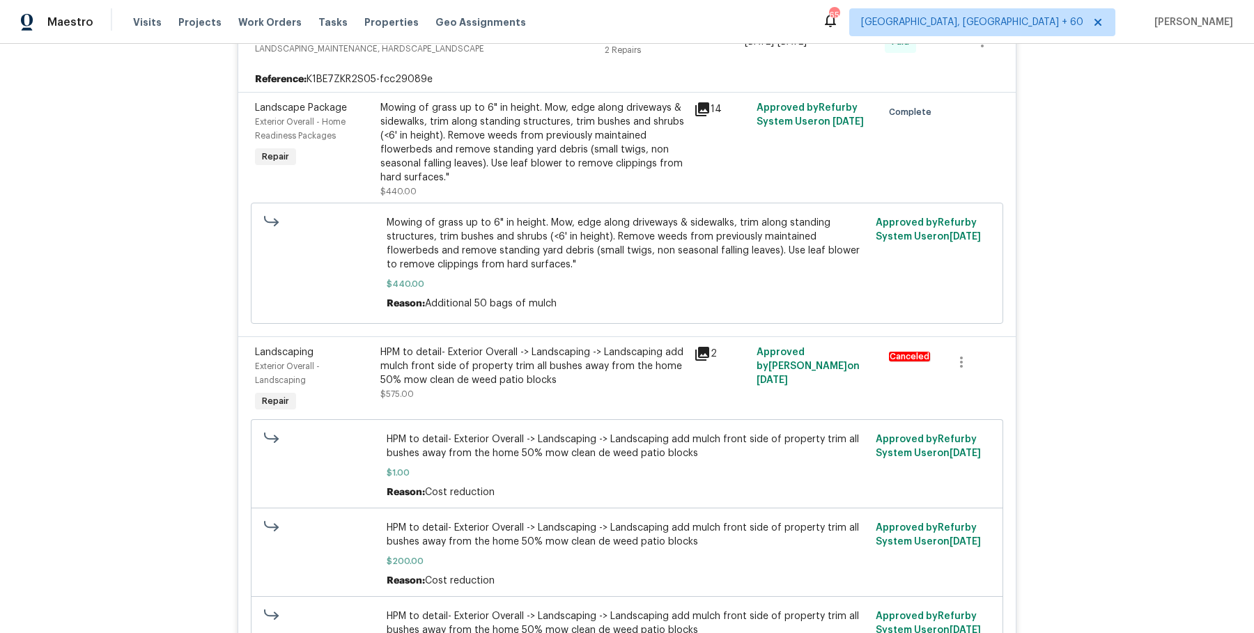
scroll to position [2040, 0]
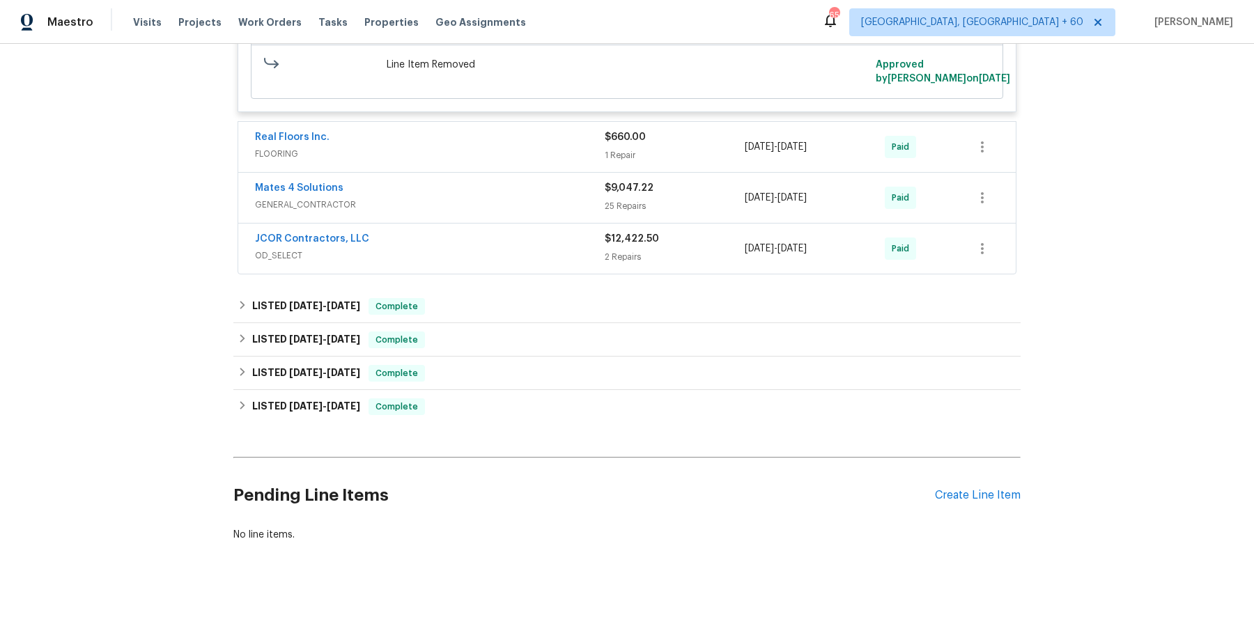
click at [490, 136] on div "Real Floors Inc." at bounding box center [430, 138] width 350 height 17
